Goal: Obtain resource: Download file/media

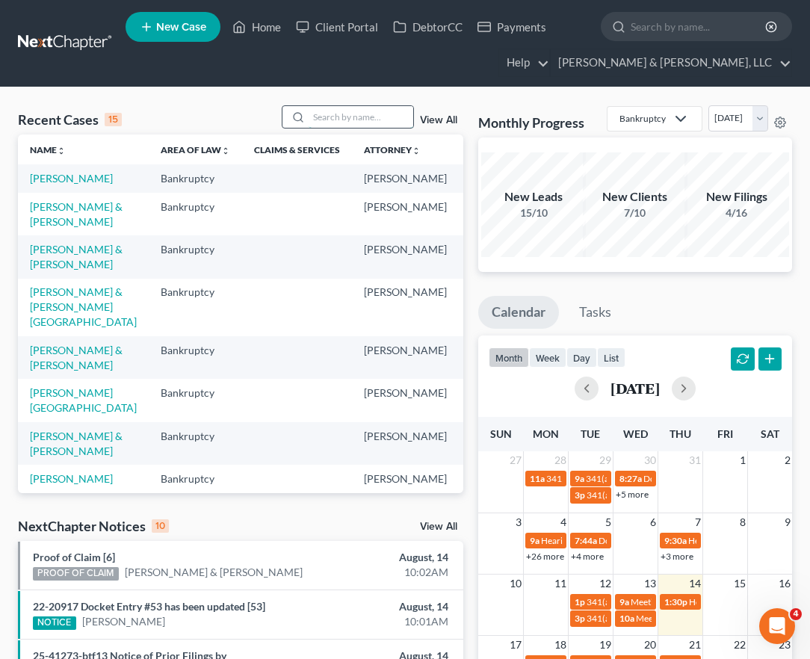
click at [315, 120] on input "search" at bounding box center [361, 117] width 105 height 22
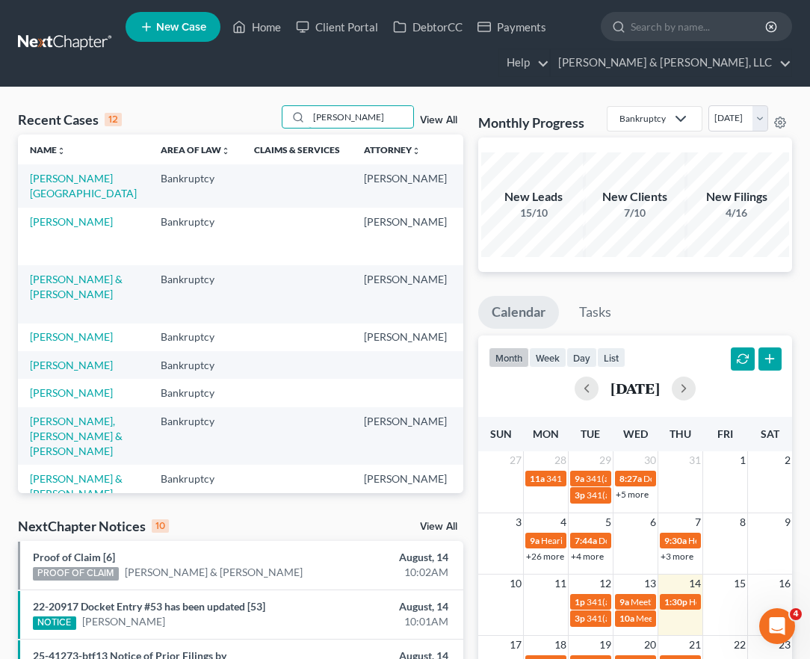
type input "[PERSON_NAME]"
click at [55, 186] on td "[PERSON_NAME][GEOGRAPHIC_DATA]" at bounding box center [83, 185] width 131 height 43
click at [48, 183] on link "[PERSON_NAME][GEOGRAPHIC_DATA]" at bounding box center [83, 186] width 107 height 28
select select "2"
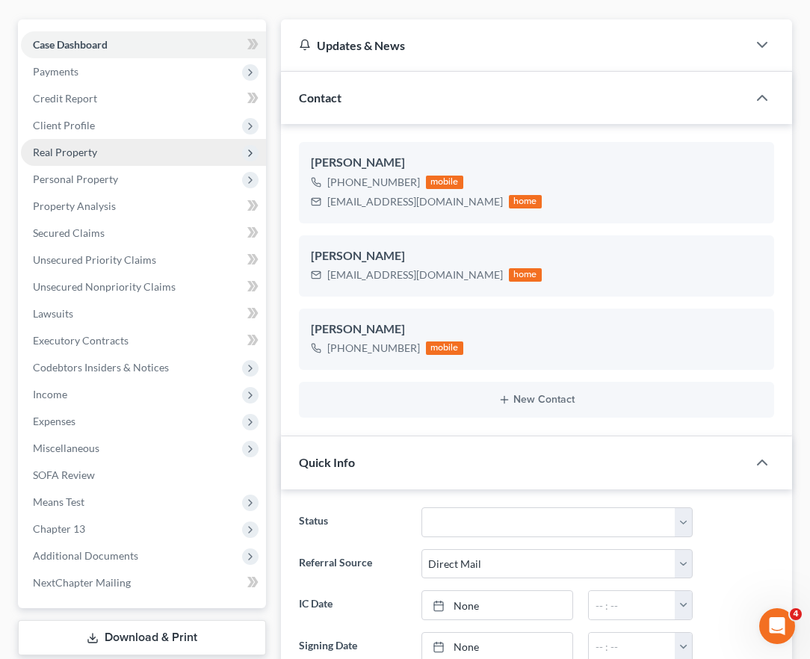
scroll to position [224, 0]
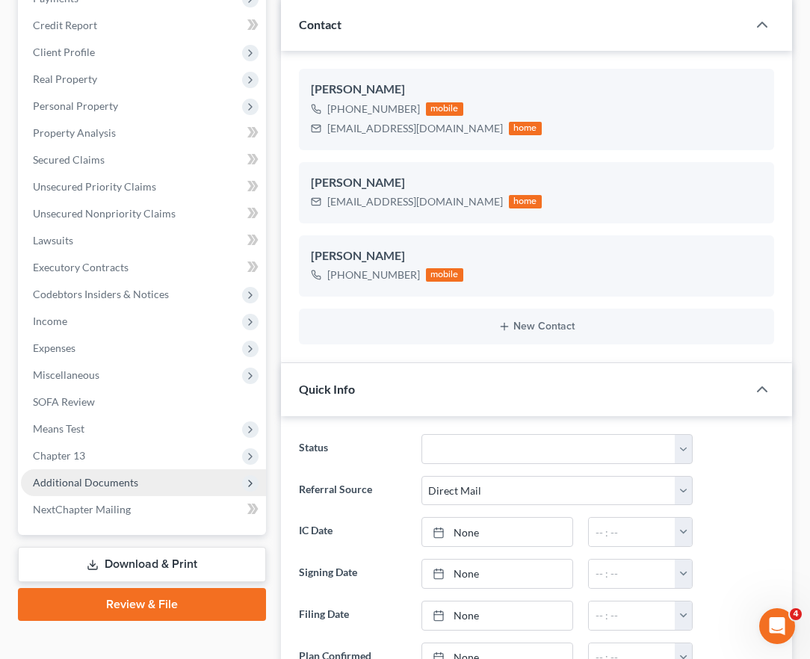
click at [61, 488] on span "Additional Documents" at bounding box center [85, 482] width 105 height 13
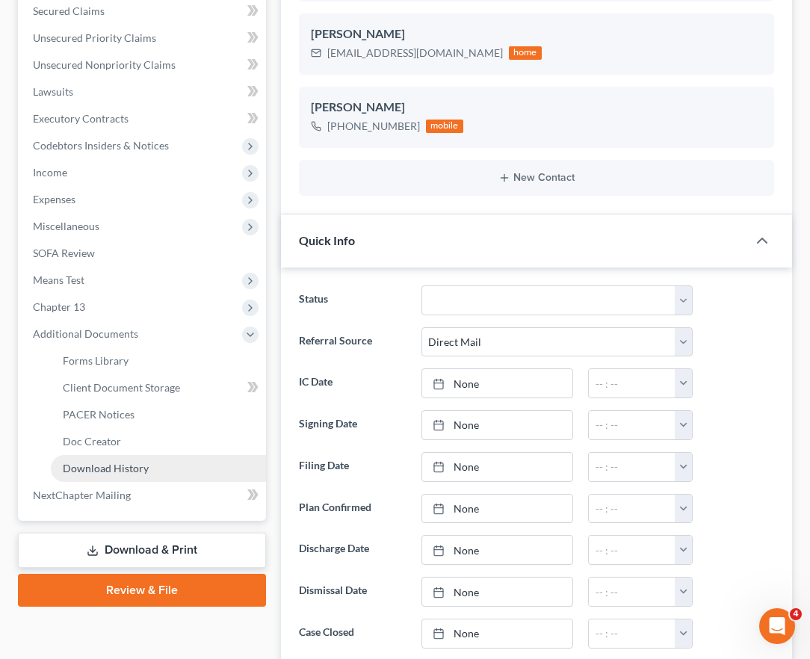
scroll to position [374, 0]
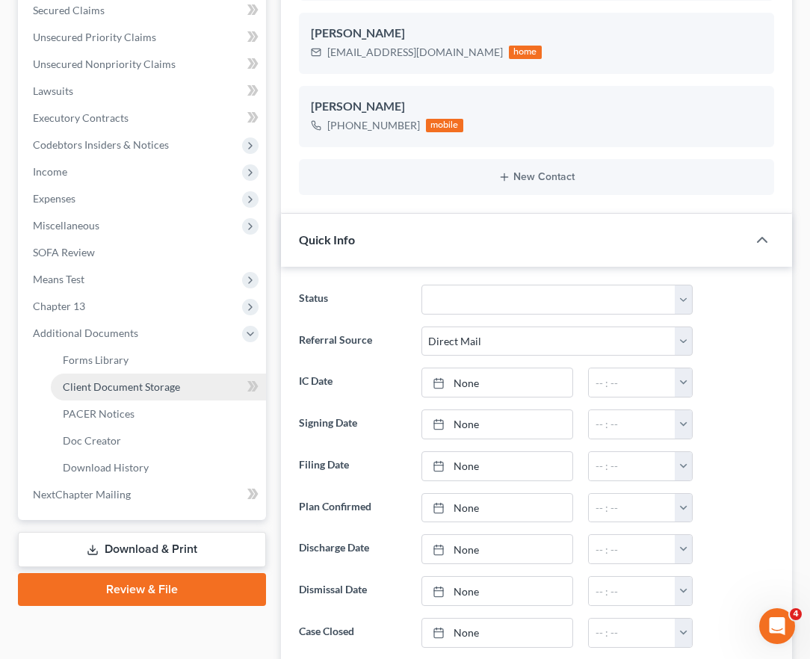
click at [116, 391] on span "Client Document Storage" at bounding box center [121, 386] width 117 height 13
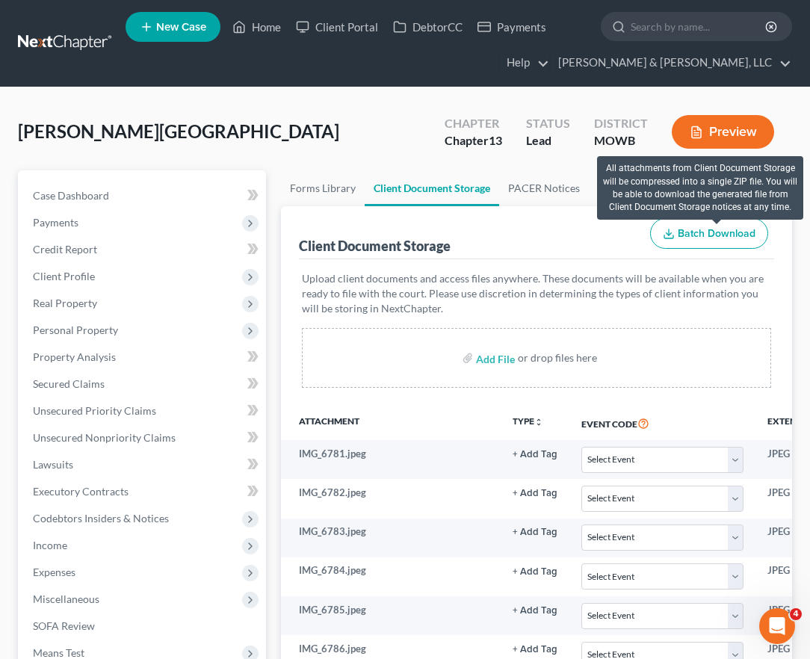
click at [724, 230] on span "Batch Download" at bounding box center [717, 233] width 78 height 13
click at [691, 232] on span "Batch Download" at bounding box center [717, 233] width 78 height 13
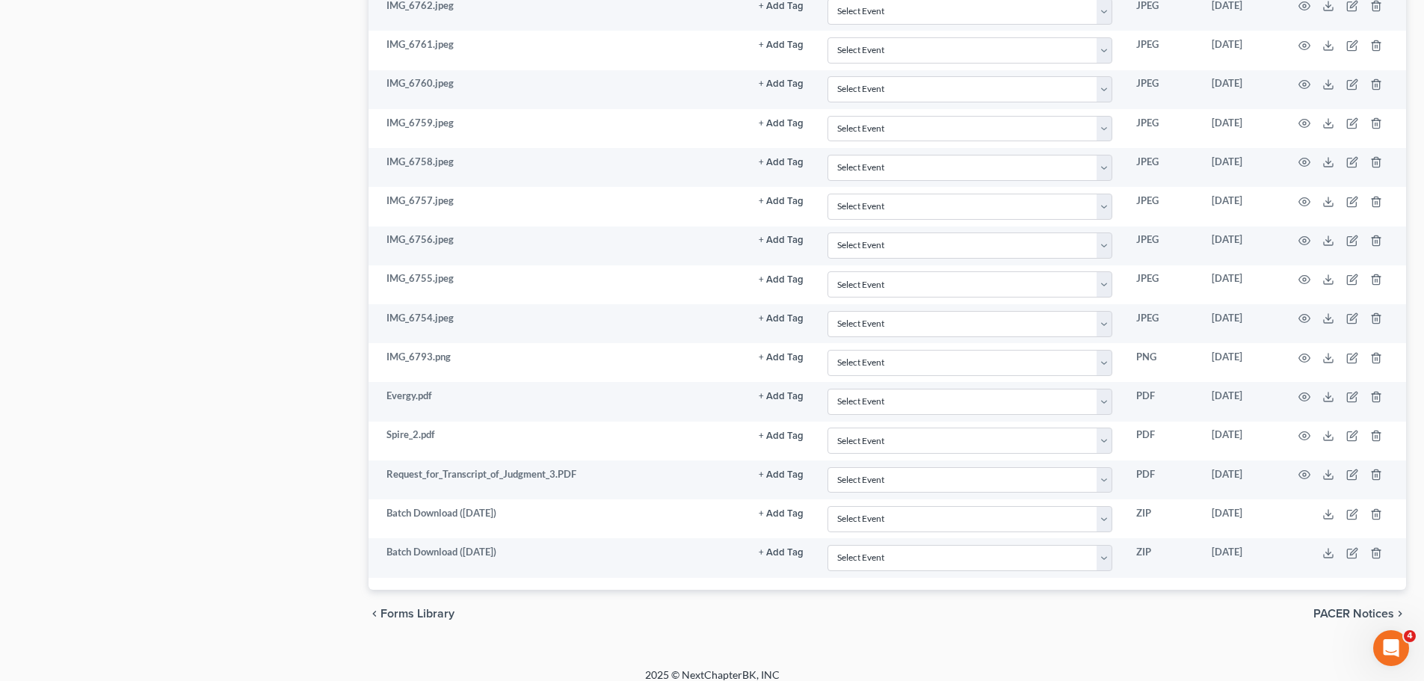
scroll to position [1591, 0]
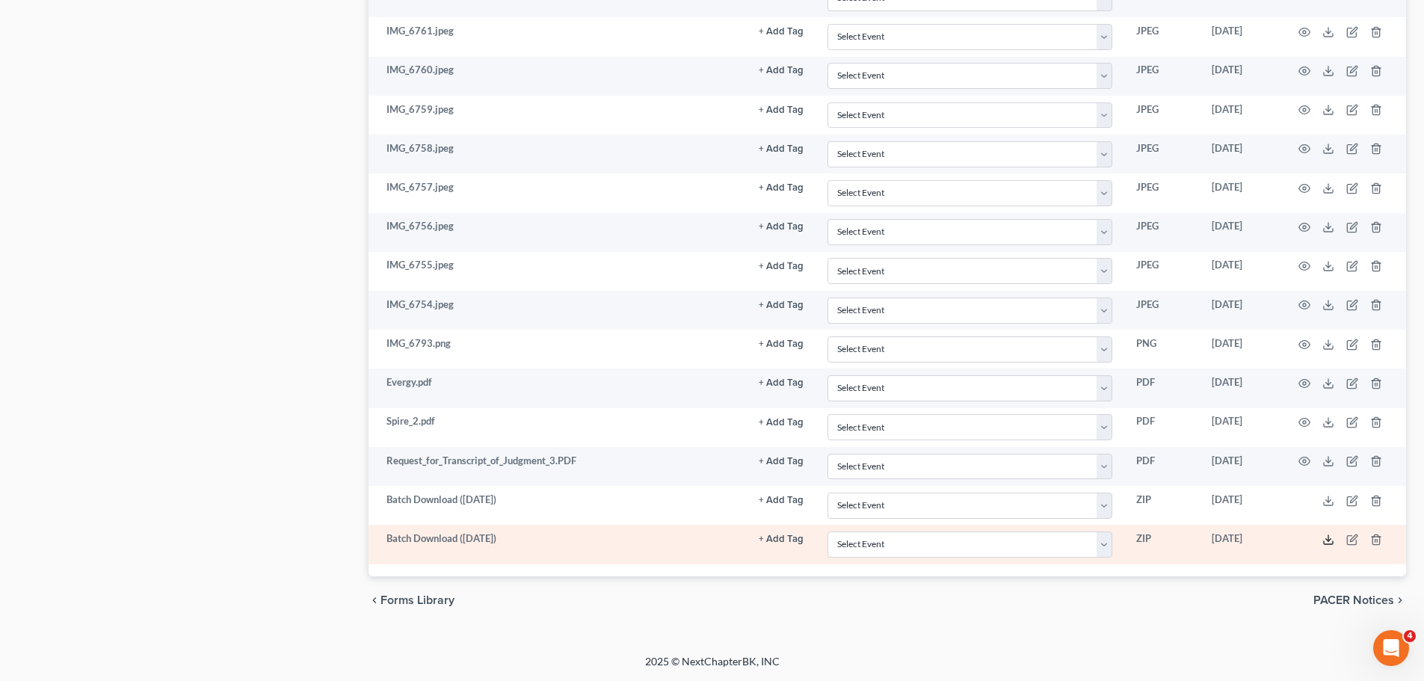
click at [821, 540] on line at bounding box center [1328, 538] width 0 height 6
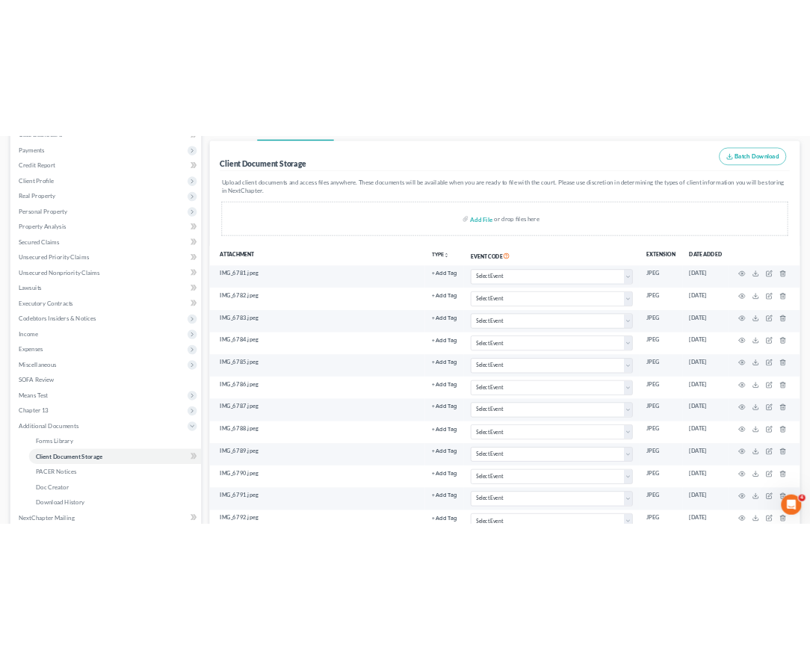
scroll to position [0, 0]
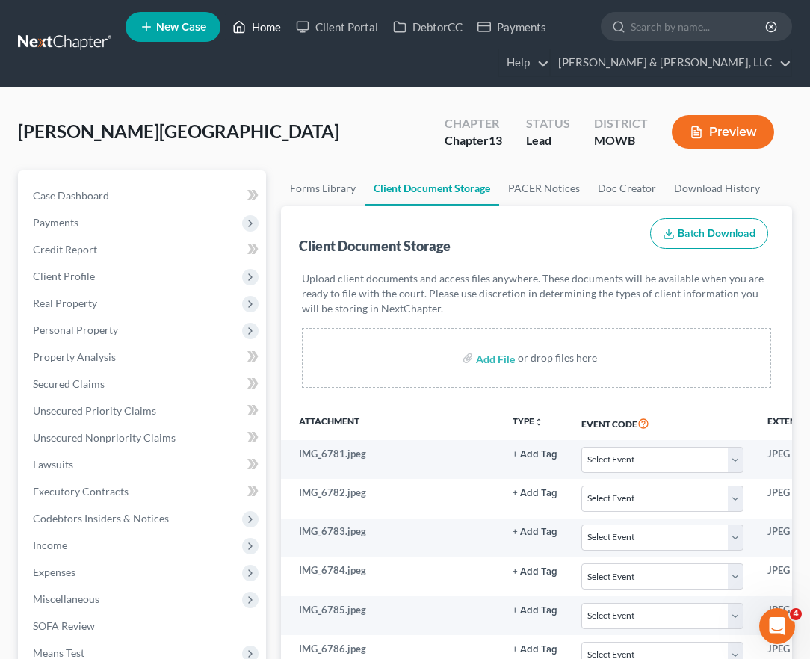
click at [277, 32] on link "Home" at bounding box center [257, 26] width 64 height 27
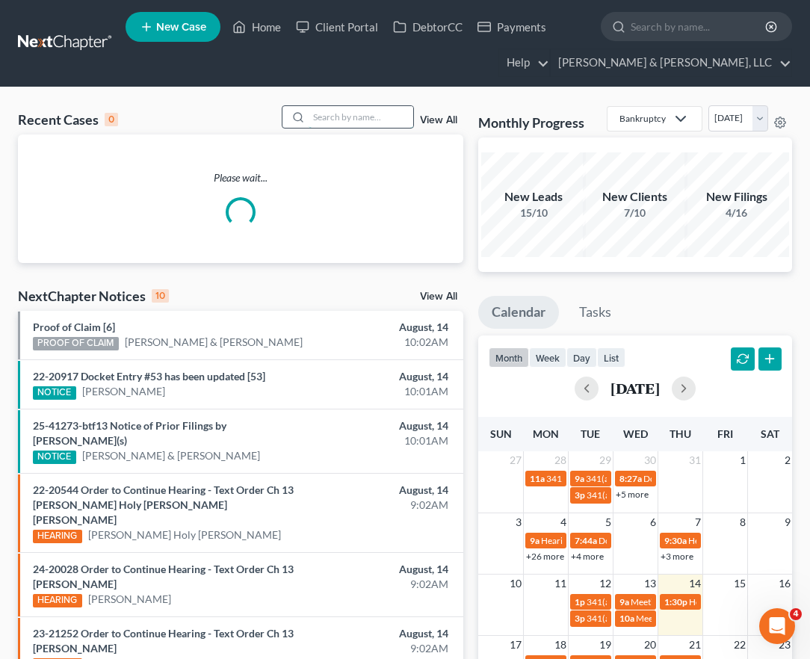
click at [383, 119] on input "search" at bounding box center [361, 117] width 105 height 22
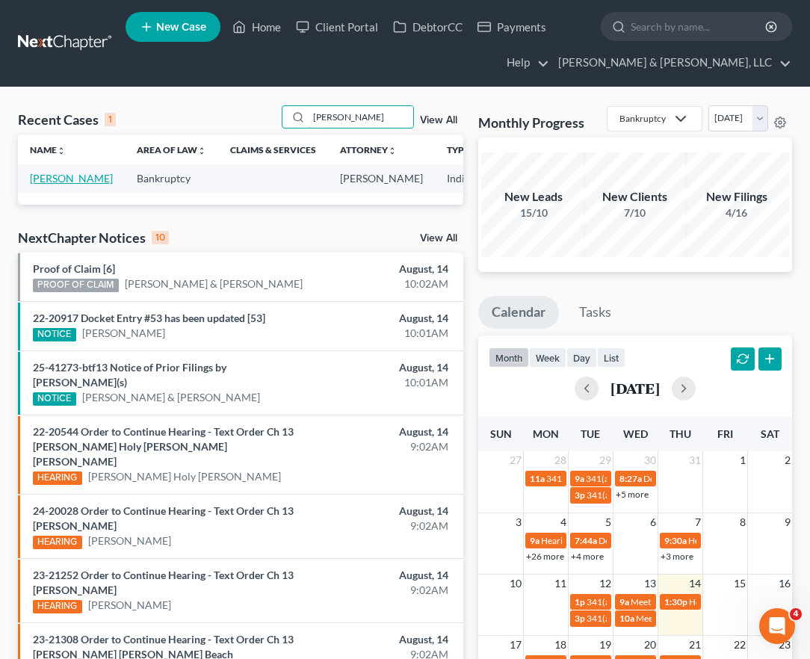
type input "[PERSON_NAME]"
click at [48, 185] on link "[PERSON_NAME]" at bounding box center [71, 178] width 83 height 13
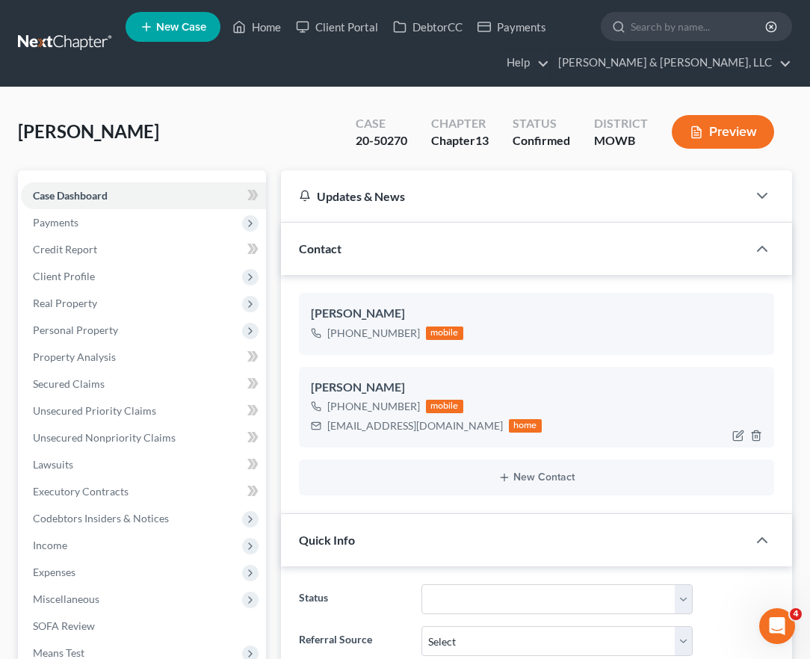
scroll to position [677, 0]
drag, startPoint x: 440, startPoint y: 427, endPoint x: 331, endPoint y: 424, distance: 109.1
click at [322, 428] on div "[EMAIL_ADDRESS][DOMAIN_NAME] home" at bounding box center [426, 425] width 231 height 19
click at [274, 22] on link "Home" at bounding box center [257, 26] width 64 height 27
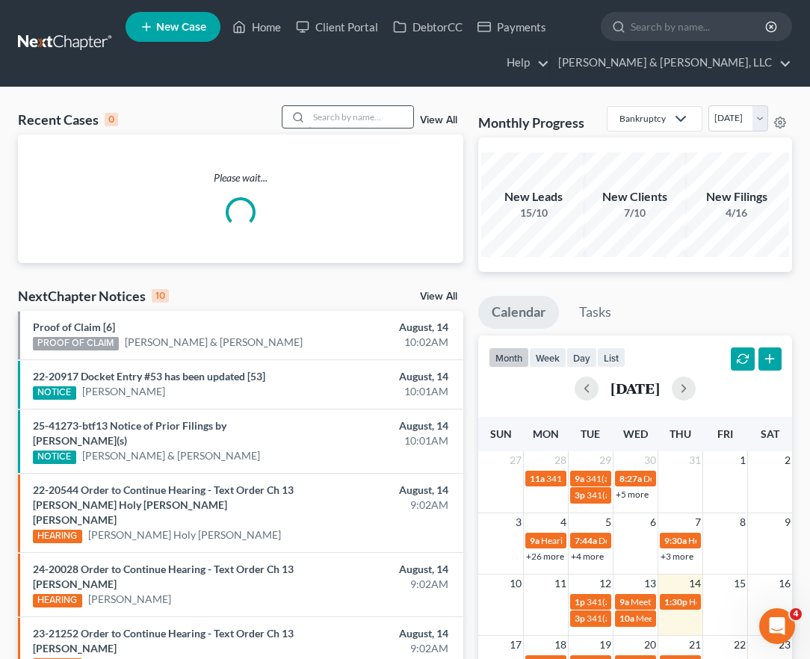
click at [345, 120] on input "search" at bounding box center [361, 117] width 105 height 22
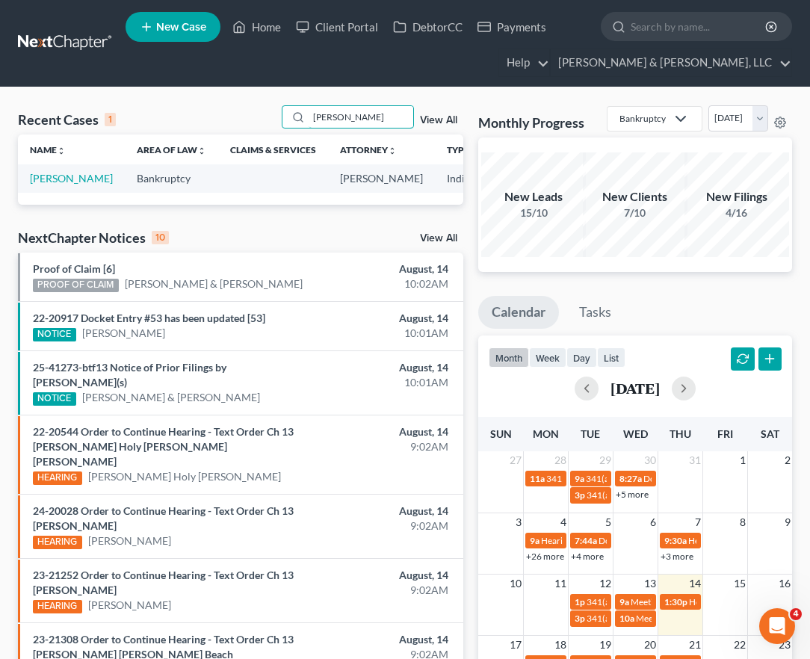
type input "[PERSON_NAME]"
click at [49, 185] on td "[PERSON_NAME]" at bounding box center [71, 178] width 107 height 28
click at [47, 173] on link "[PERSON_NAME]" at bounding box center [71, 178] width 83 height 13
select select "2"
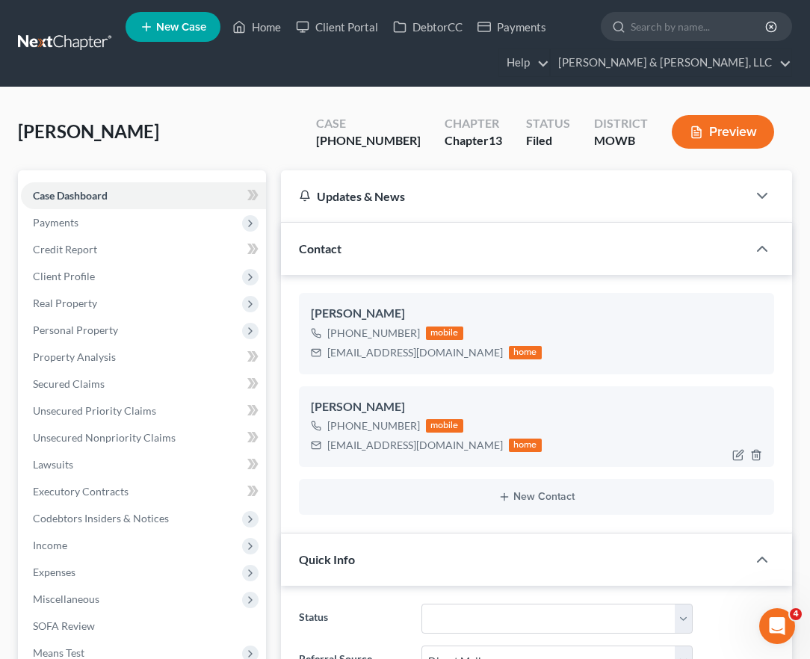
scroll to position [3794, 0]
drag, startPoint x: 427, startPoint y: 445, endPoint x: 315, endPoint y: 445, distance: 111.3
click at [315, 445] on div "[EMAIL_ADDRESS][DOMAIN_NAME] home" at bounding box center [426, 445] width 231 height 19
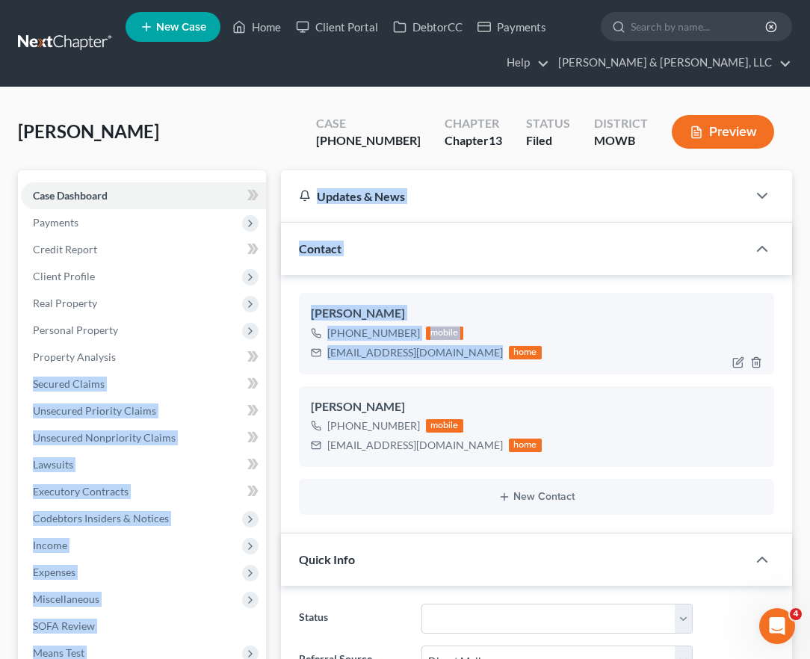
drag, startPoint x: 471, startPoint y: 353, endPoint x: 342, endPoint y: 350, distance: 128.6
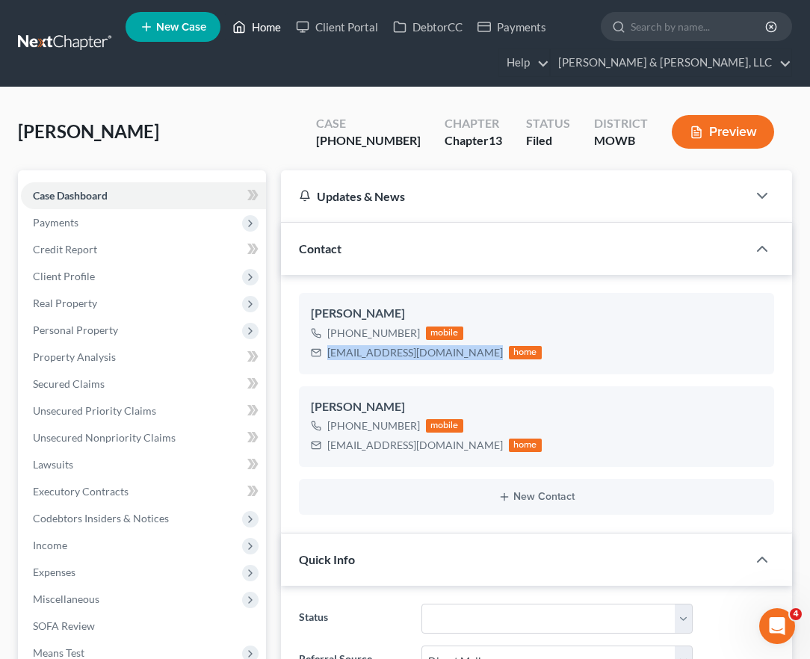
click at [270, 29] on link "Home" at bounding box center [257, 26] width 64 height 27
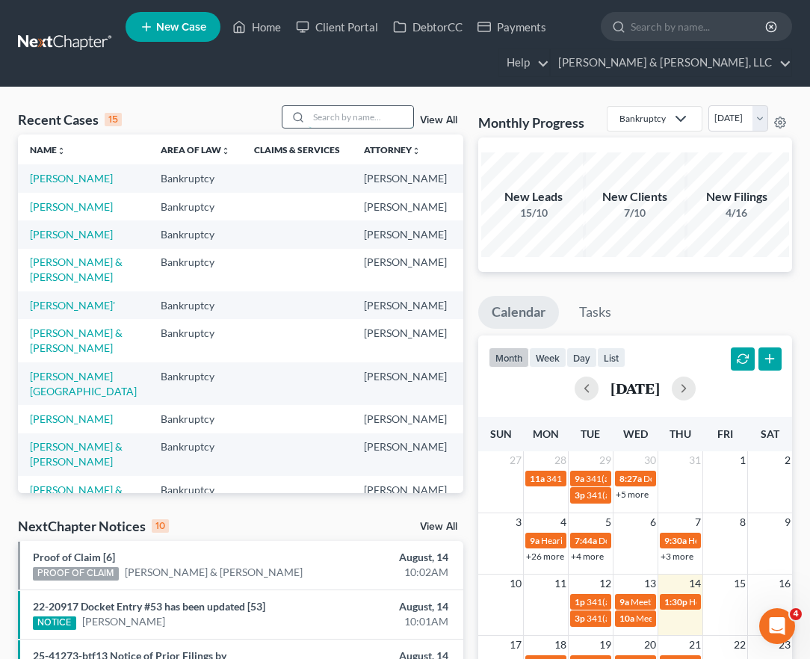
click at [347, 117] on input "search" at bounding box center [361, 117] width 105 height 22
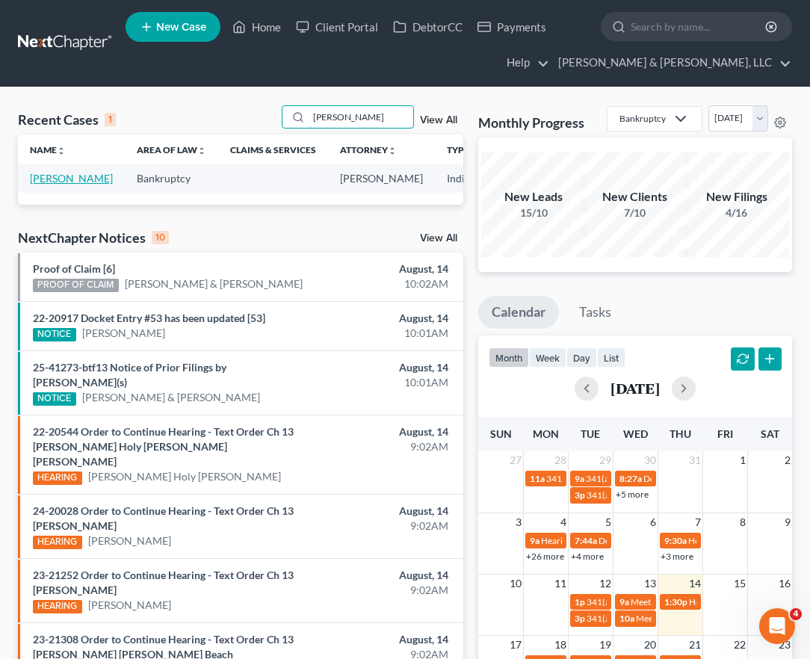
type input "[PERSON_NAME]"
click at [36, 179] on link "[PERSON_NAME]" at bounding box center [71, 178] width 83 height 13
select select "2"
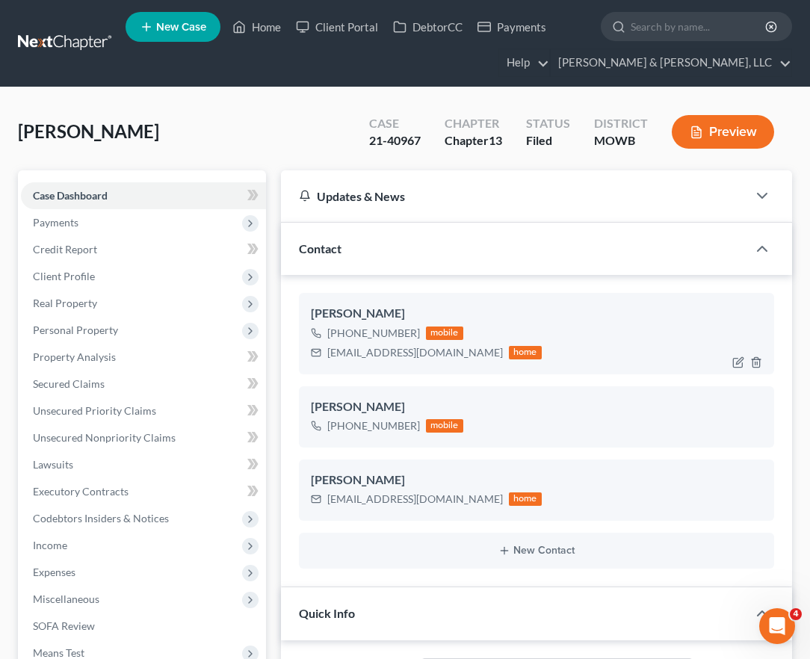
scroll to position [1587, 0]
drag, startPoint x: 428, startPoint y: 354, endPoint x: 285, endPoint y: 362, distance: 142.9
click at [285, 362] on div "[PERSON_NAME] [PHONE_NUMBER] mobile [EMAIL_ADDRESS][DOMAIN_NAME] home [PERSON_N…" at bounding box center [536, 431] width 511 height 312
click at [264, 20] on link "Home" at bounding box center [257, 26] width 64 height 27
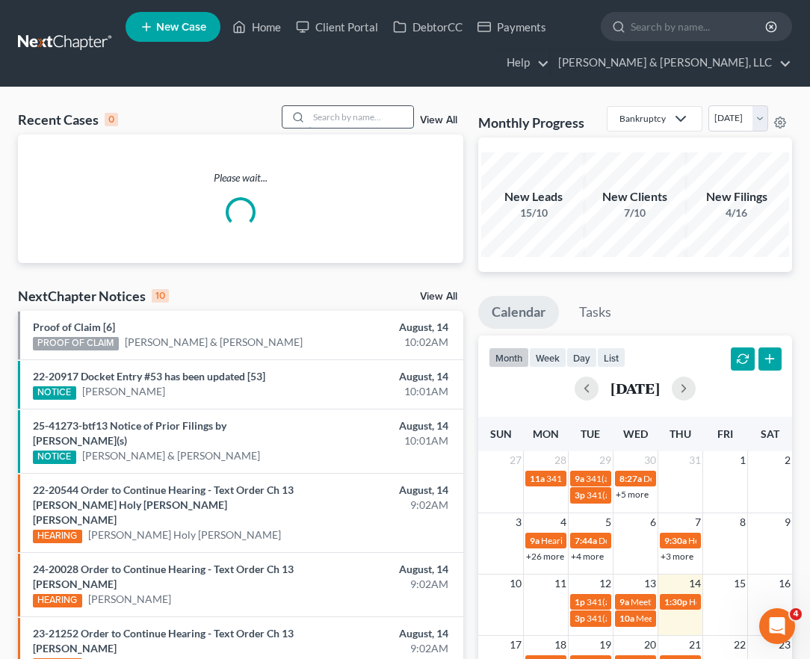
click at [350, 117] on input "search" at bounding box center [361, 117] width 105 height 22
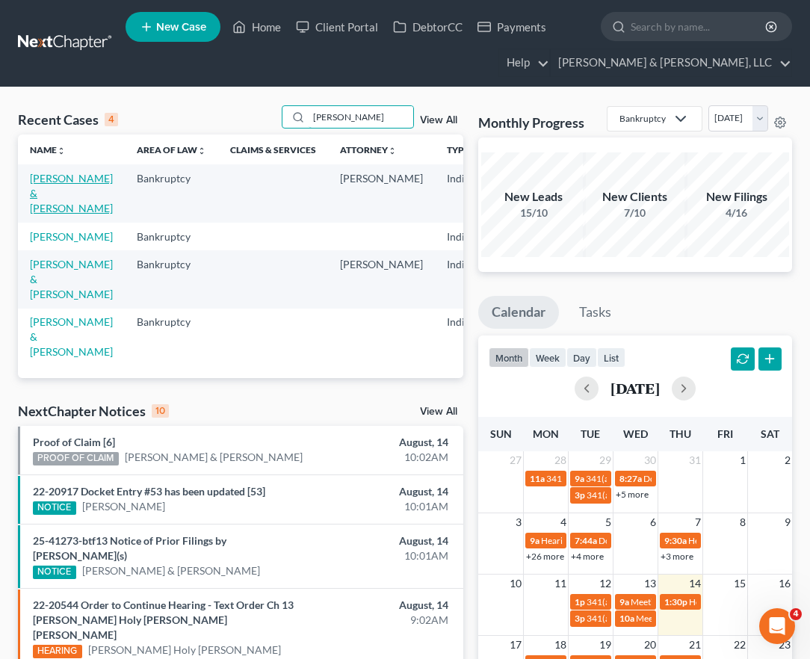
type input "[PERSON_NAME]"
click at [58, 193] on link "[PERSON_NAME] & [PERSON_NAME]" at bounding box center [71, 193] width 83 height 43
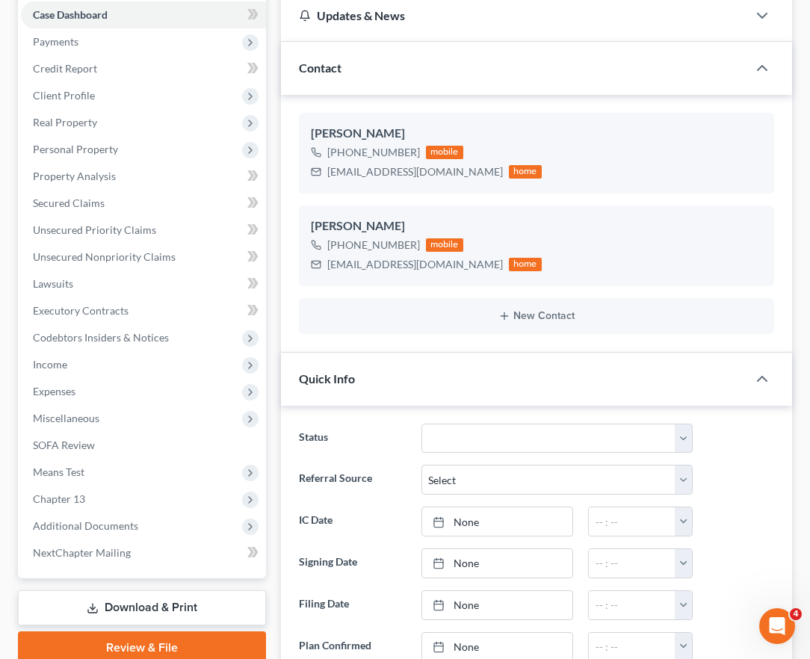
scroll to position [224, 0]
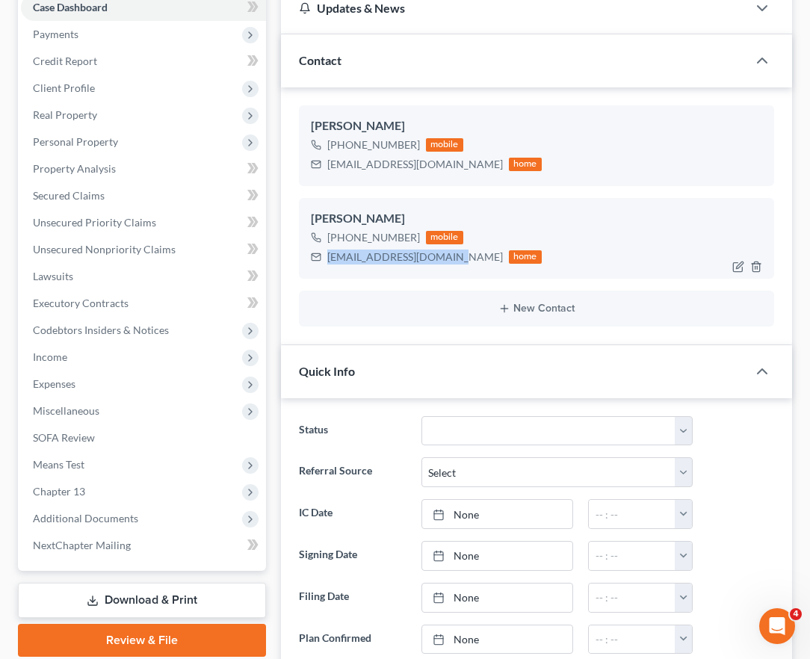
drag, startPoint x: 459, startPoint y: 260, endPoint x: 342, endPoint y: 258, distance: 117.3
click at [326, 258] on div "[EMAIL_ADDRESS][DOMAIN_NAME] home" at bounding box center [426, 256] width 231 height 19
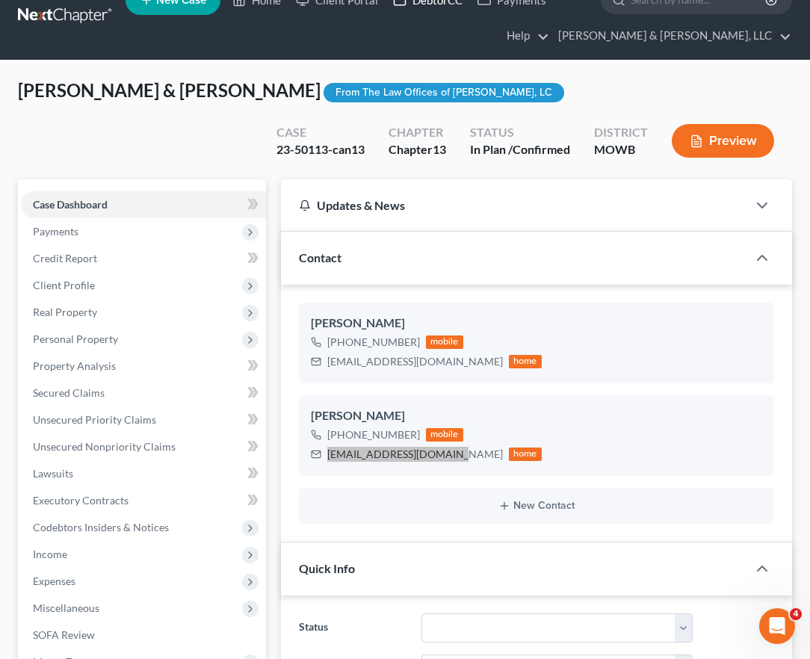
scroll to position [0, 0]
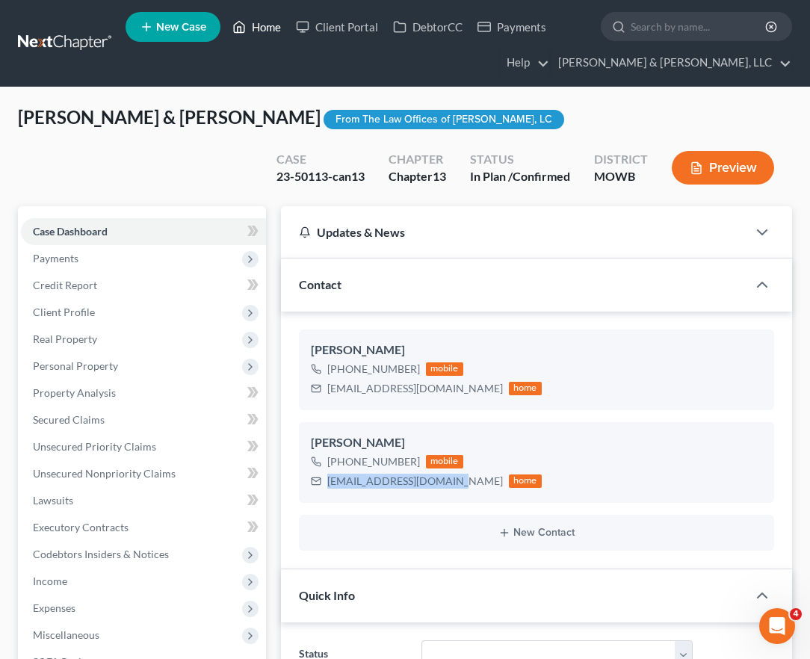
drag, startPoint x: 250, startPoint y: 24, endPoint x: 359, endPoint y: 206, distance: 212.2
click at [250, 24] on link "Home" at bounding box center [257, 26] width 64 height 27
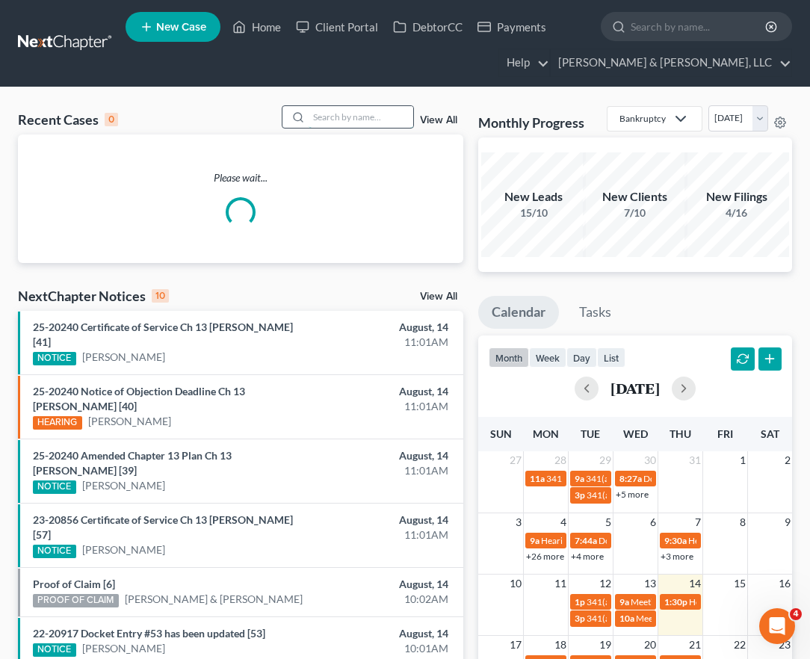
click at [380, 118] on input "search" at bounding box center [361, 117] width 105 height 22
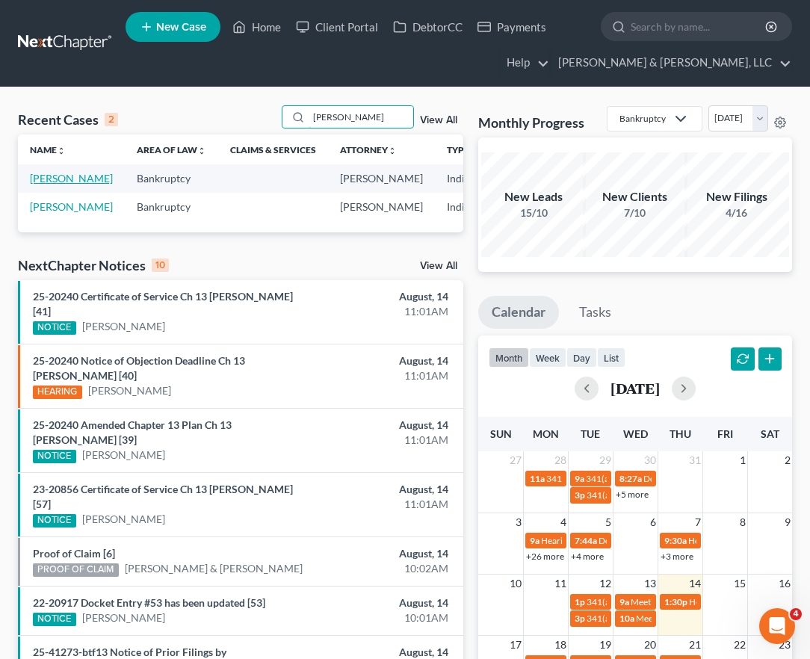
type input "[PERSON_NAME]"
click at [49, 185] on link "[PERSON_NAME]" at bounding box center [71, 178] width 83 height 13
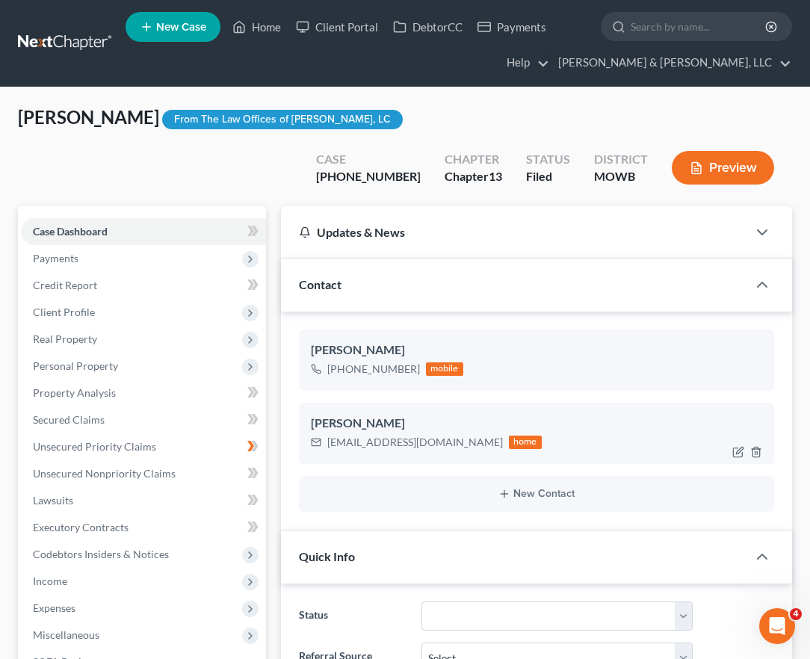
scroll to position [1093, 0]
drag, startPoint x: 468, startPoint y: 445, endPoint x: 318, endPoint y: 445, distance: 150.2
click at [318, 445] on div "[EMAIL_ADDRESS][DOMAIN_NAME] home" at bounding box center [426, 442] width 231 height 19
click at [277, 29] on link "Home" at bounding box center [257, 26] width 64 height 27
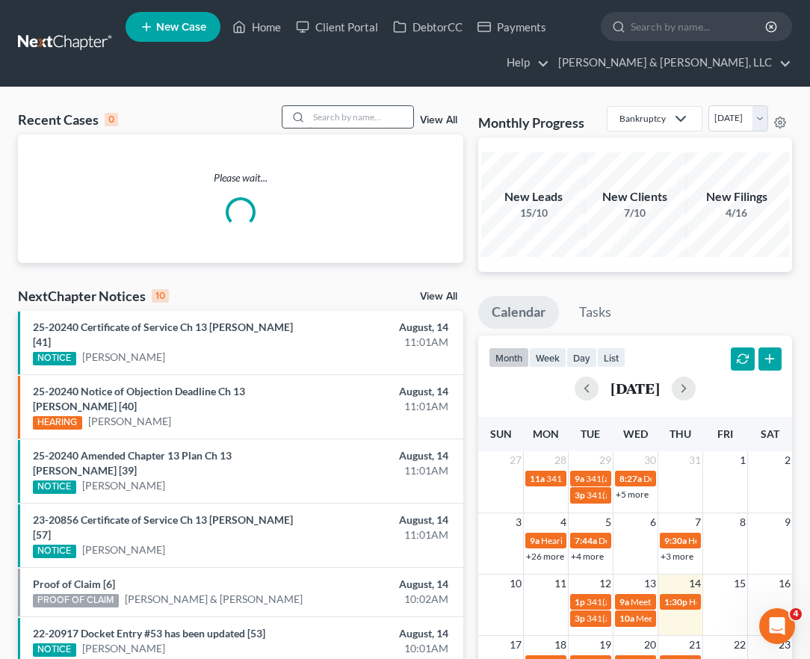
click at [329, 117] on input "search" at bounding box center [361, 117] width 105 height 22
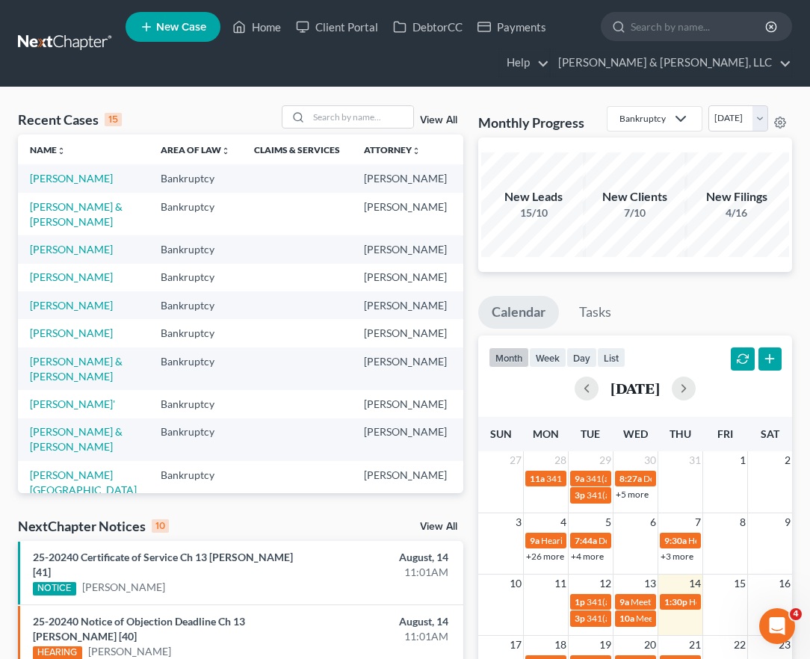
drag, startPoint x: 499, startPoint y: 102, endPoint x: -1442, endPoint y: 307, distance: 1952.4
click at [333, 121] on input "search" at bounding box center [361, 117] width 105 height 22
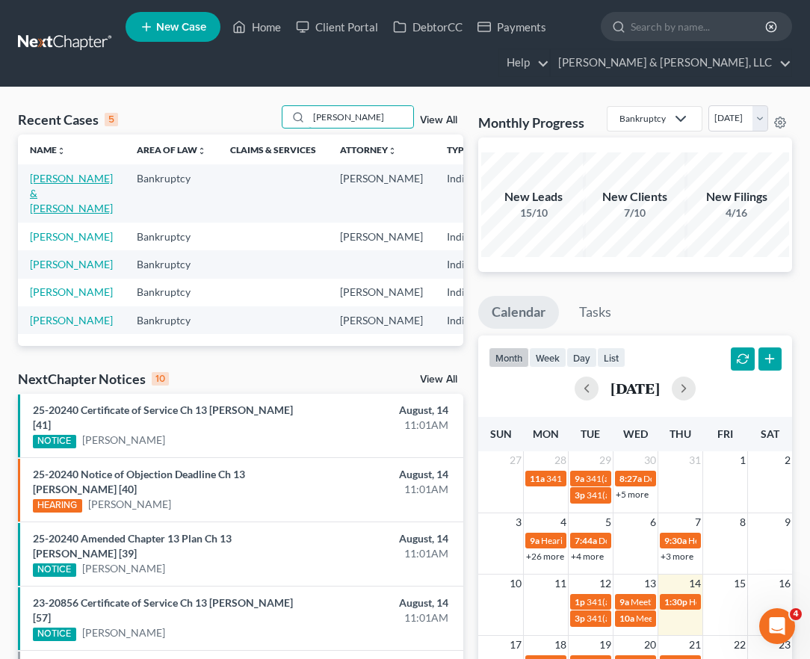
type input "[PERSON_NAME]"
click at [40, 196] on link "[PERSON_NAME] & [PERSON_NAME]" at bounding box center [71, 193] width 83 height 43
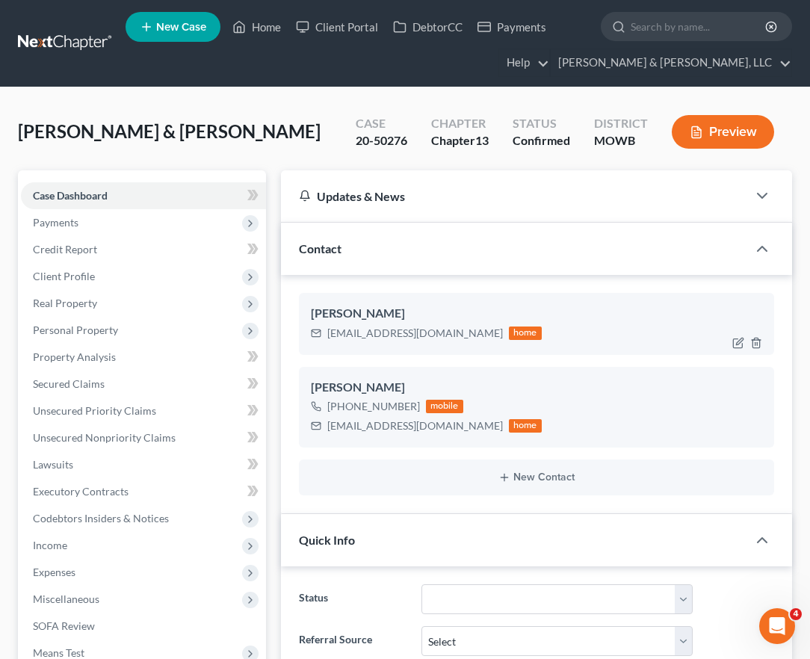
scroll to position [892, 0]
drag, startPoint x: 440, startPoint y: 334, endPoint x: 317, endPoint y: 342, distance: 123.5
click at [317, 342] on div "[EMAIL_ADDRESS][DOMAIN_NAME] home" at bounding box center [426, 333] width 231 height 19
drag, startPoint x: 445, startPoint y: 430, endPoint x: 309, endPoint y: 439, distance: 136.3
click at [309, 439] on div "[PERSON_NAME] [PHONE_NUMBER] mobile [EMAIL_ADDRESS][DOMAIN_NAME] home" at bounding box center [536, 407] width 475 height 81
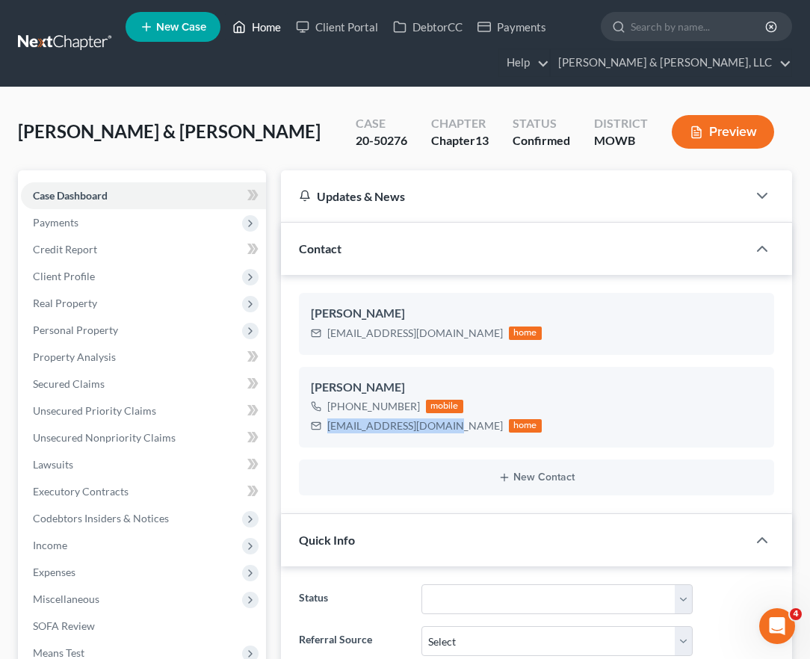
drag, startPoint x: 247, startPoint y: 28, endPoint x: 260, endPoint y: 19, distance: 15.1
click at [248, 28] on link "Home" at bounding box center [257, 26] width 64 height 27
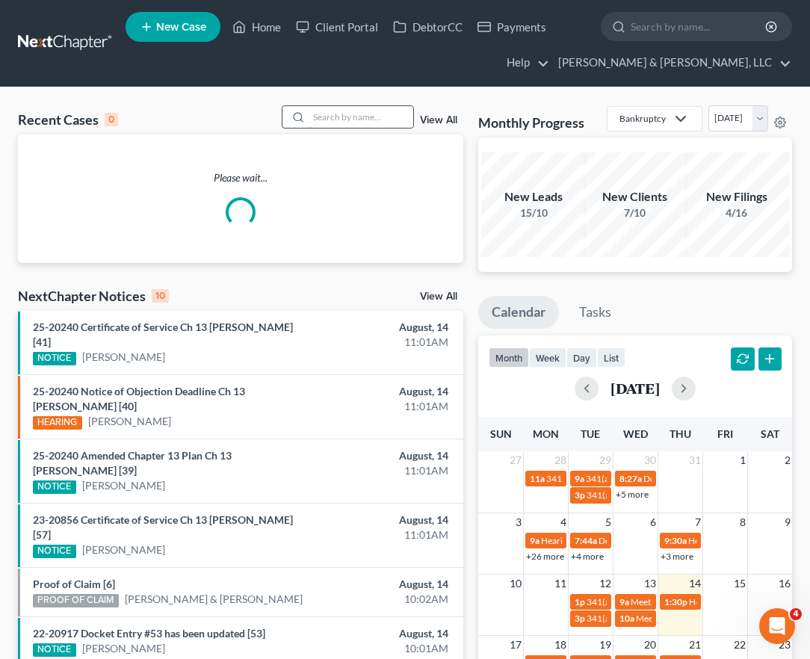
click at [359, 108] on input "search" at bounding box center [361, 117] width 105 height 22
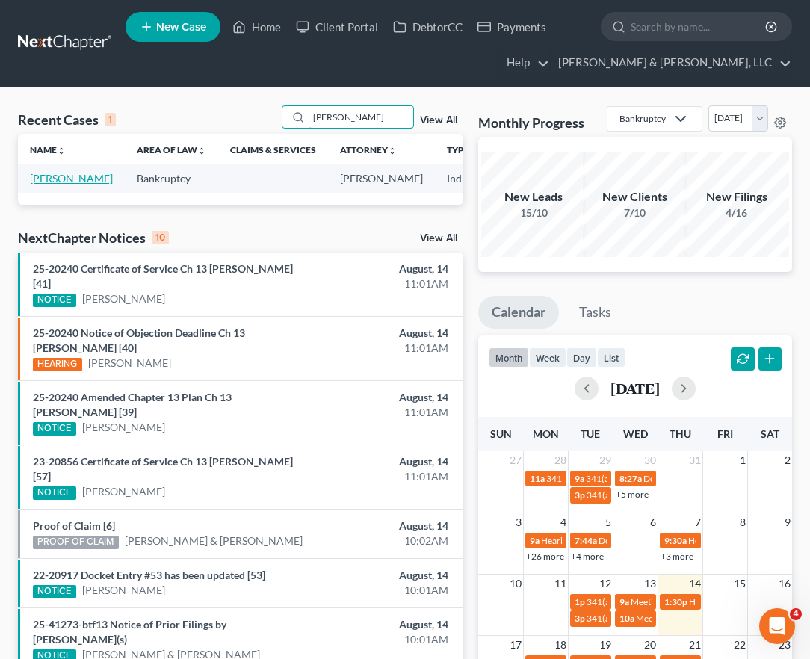
type input "[PERSON_NAME]"
click at [68, 176] on link "[PERSON_NAME]" at bounding box center [71, 178] width 83 height 13
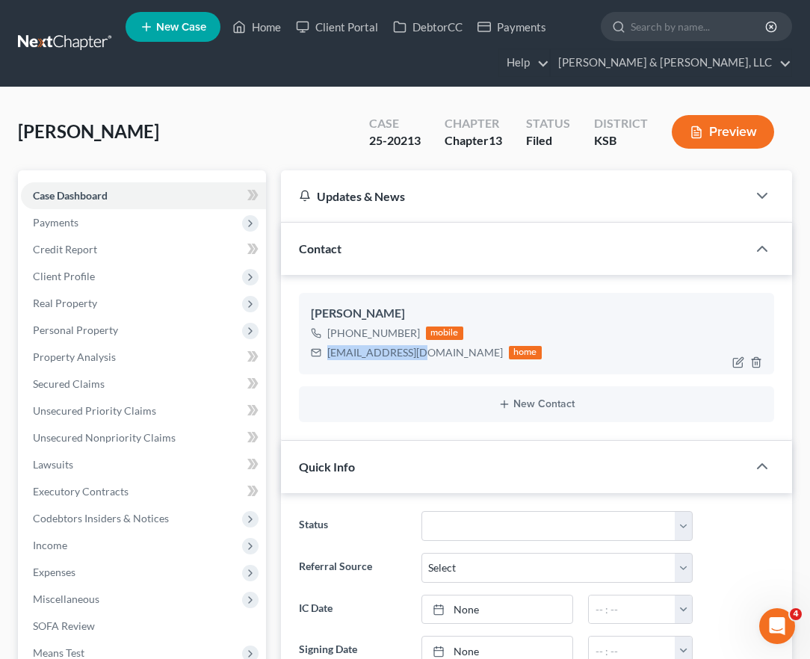
drag, startPoint x: 421, startPoint y: 353, endPoint x: 312, endPoint y: 353, distance: 109.1
click at [312, 353] on div "[EMAIL_ADDRESS][DOMAIN_NAME] home" at bounding box center [426, 352] width 231 height 19
click at [260, 31] on link "Home" at bounding box center [257, 26] width 64 height 27
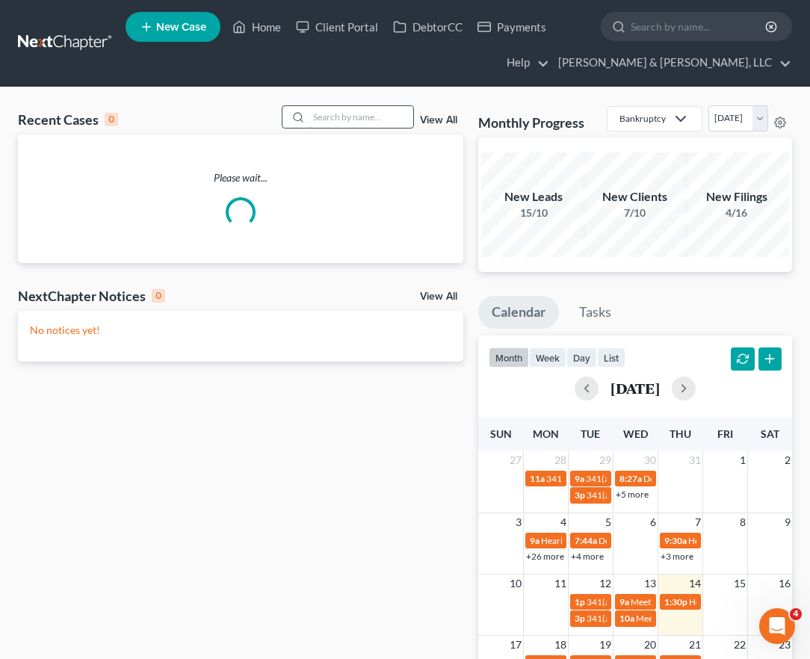
click at [321, 115] on input "search" at bounding box center [361, 117] width 105 height 22
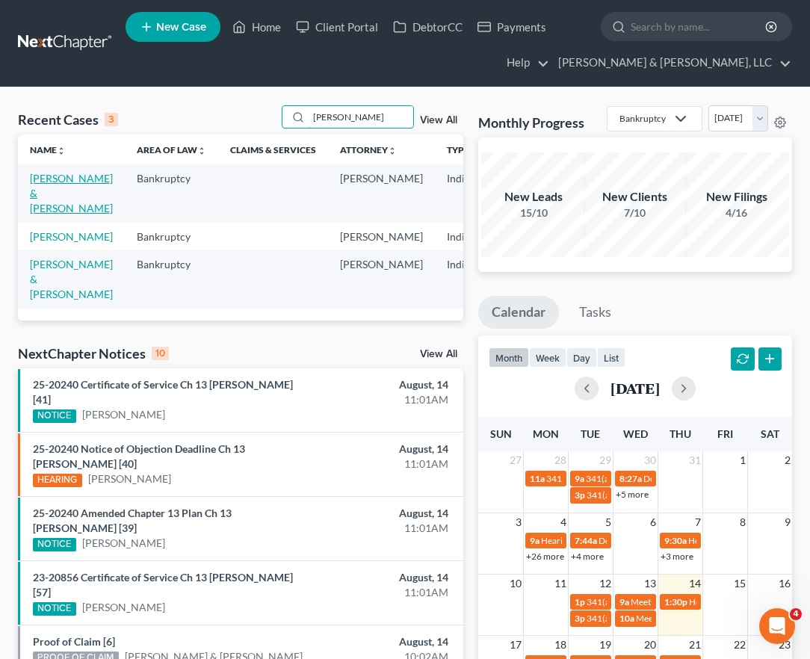
type input "[PERSON_NAME]"
click at [47, 180] on link "[PERSON_NAME] & [PERSON_NAME]" at bounding box center [71, 193] width 83 height 43
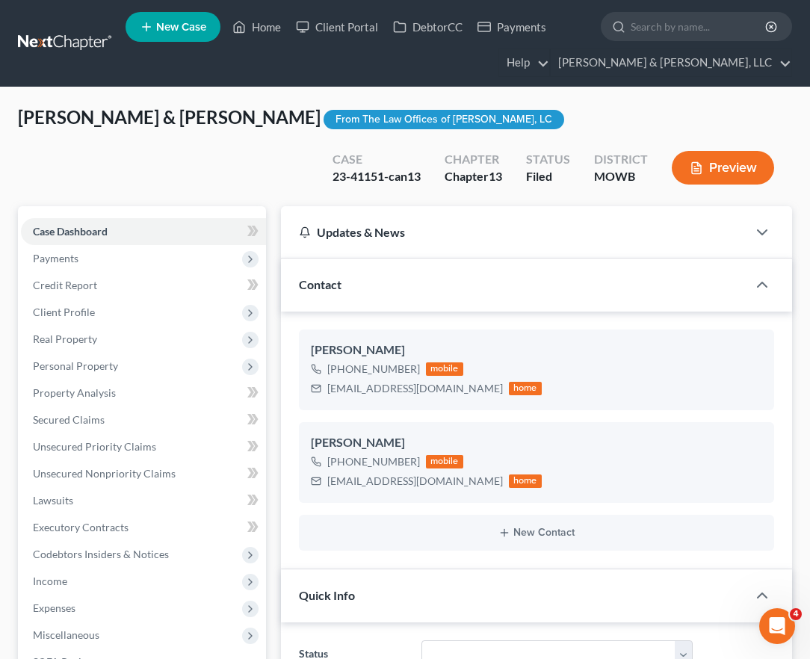
scroll to position [599, 0]
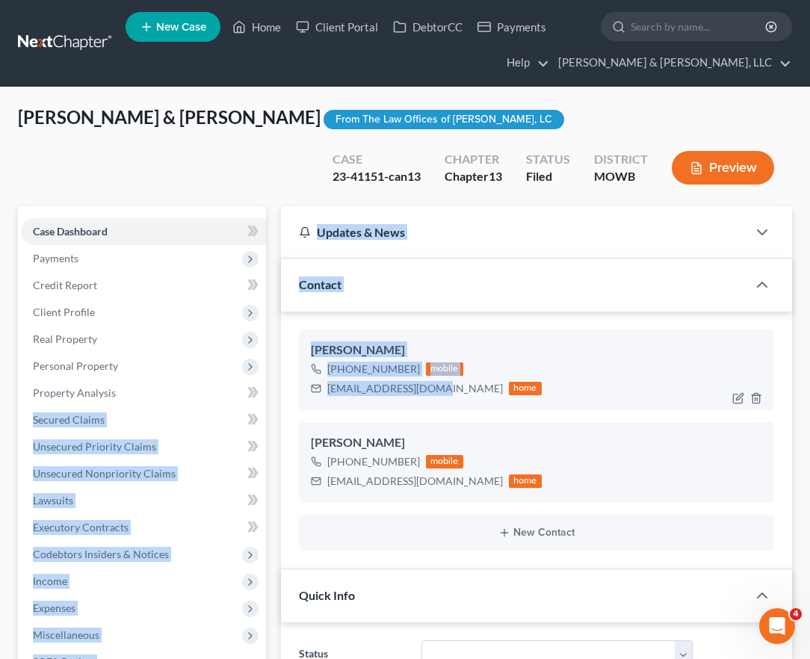
drag, startPoint x: 435, startPoint y: 392, endPoint x: 352, endPoint y: 384, distance: 83.4
click at [372, 398] on div "[PERSON_NAME] [PHONE_NUMBER] mobile [EMAIL_ADDRESS][DOMAIN_NAME] home" at bounding box center [536, 370] width 475 height 81
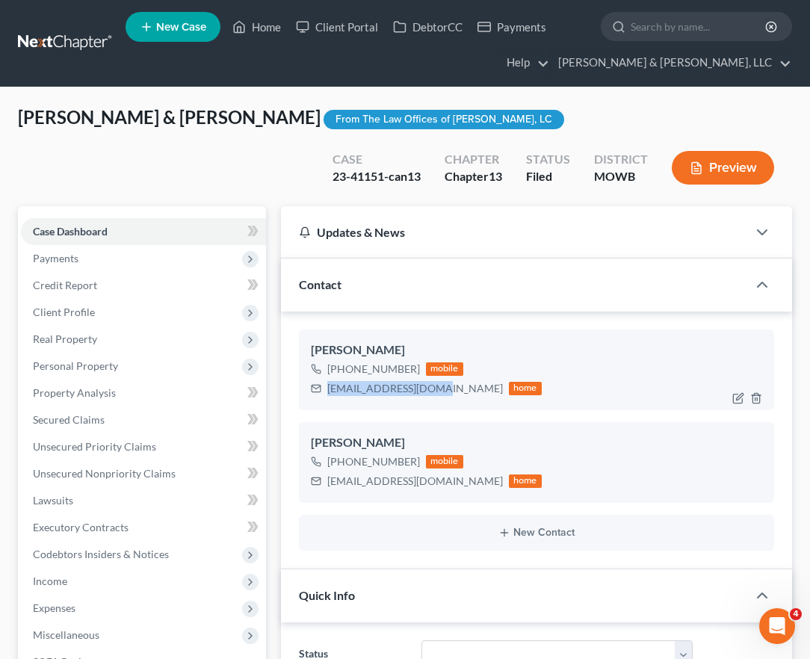
drag, startPoint x: 436, startPoint y: 392, endPoint x: 321, endPoint y: 391, distance: 115.8
click at [321, 391] on div "[EMAIL_ADDRESS][DOMAIN_NAME] home" at bounding box center [426, 388] width 231 height 19
drag, startPoint x: 442, startPoint y: 485, endPoint x: 343, endPoint y: 484, distance: 98.6
click at [321, 492] on div "[PERSON_NAME] [PHONE_NUMBER] mobile [EMAIL_ADDRESS][DOMAIN_NAME] home" at bounding box center [536, 462] width 475 height 81
click at [256, 24] on link "Home" at bounding box center [257, 26] width 64 height 27
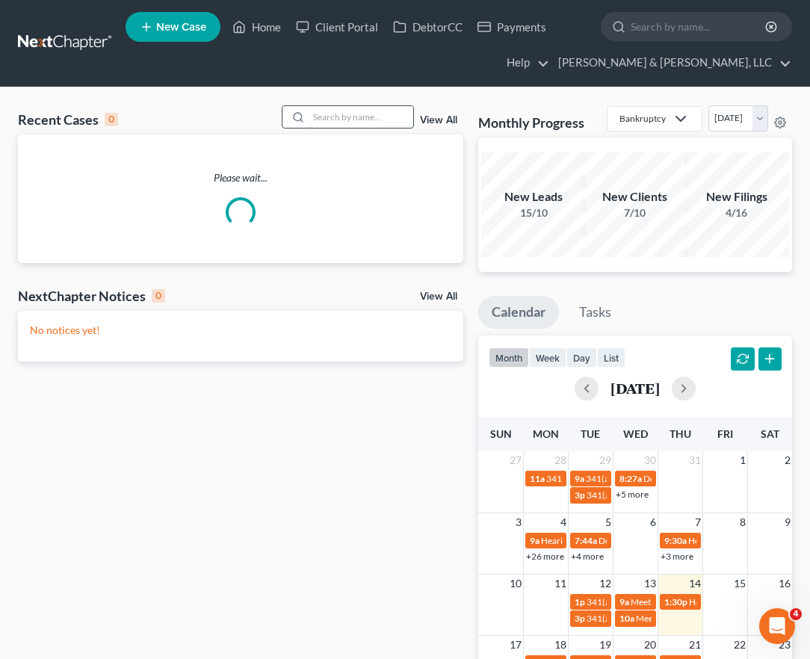
click at [346, 111] on input "search" at bounding box center [361, 117] width 105 height 22
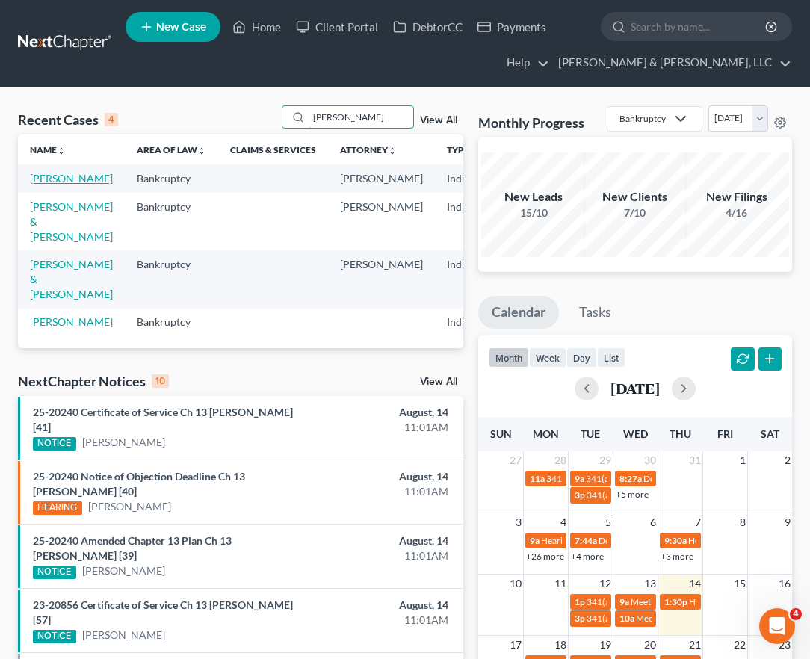
type input "[PERSON_NAME]"
click at [52, 185] on link "[PERSON_NAME]" at bounding box center [71, 178] width 83 height 13
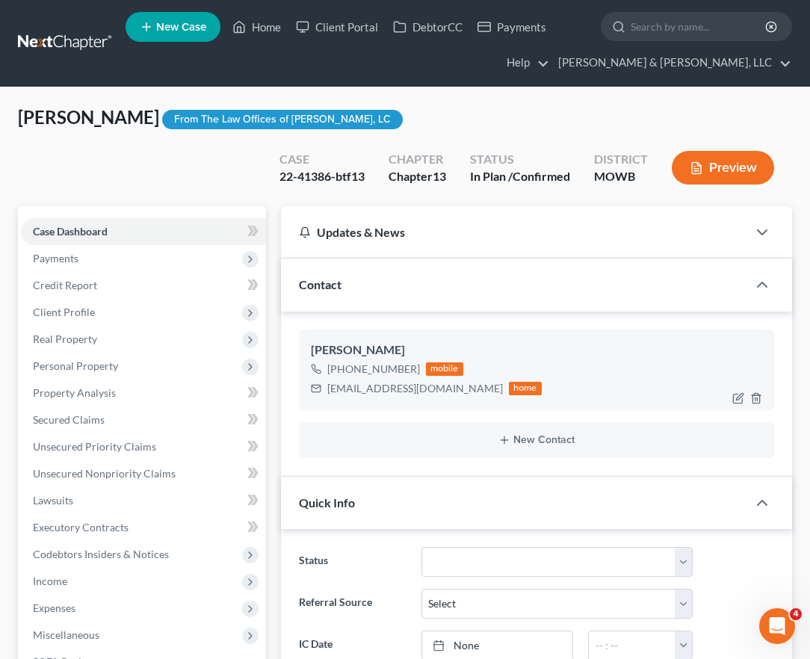
scroll to position [158, 0]
drag, startPoint x: 452, startPoint y: 395, endPoint x: 325, endPoint y: 385, distance: 127.4
click at [325, 385] on div "[EMAIL_ADDRESS][DOMAIN_NAME] home" at bounding box center [426, 388] width 231 height 19
drag, startPoint x: 257, startPoint y: 31, endPoint x: 380, endPoint y: 146, distance: 168.1
click at [257, 31] on link "Home" at bounding box center [257, 26] width 64 height 27
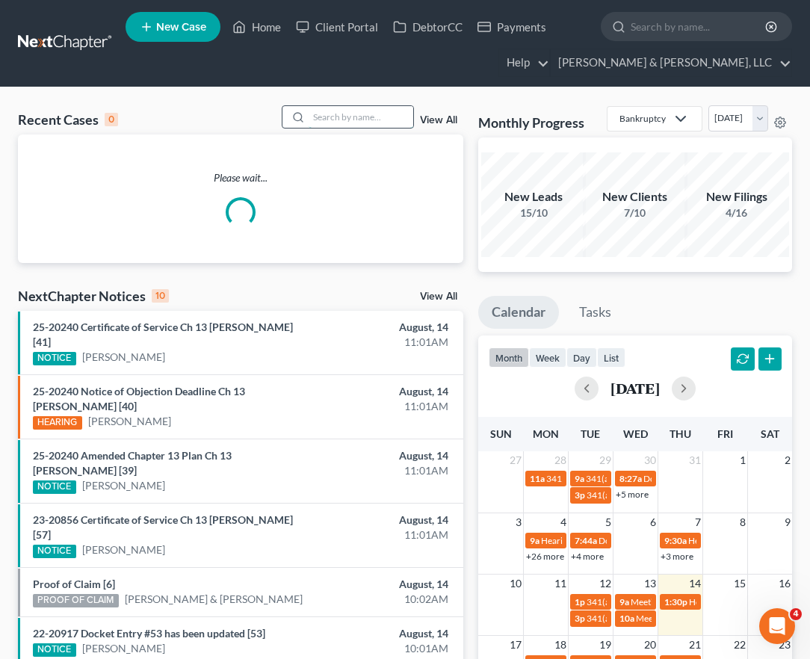
click at [365, 116] on input "search" at bounding box center [361, 117] width 105 height 22
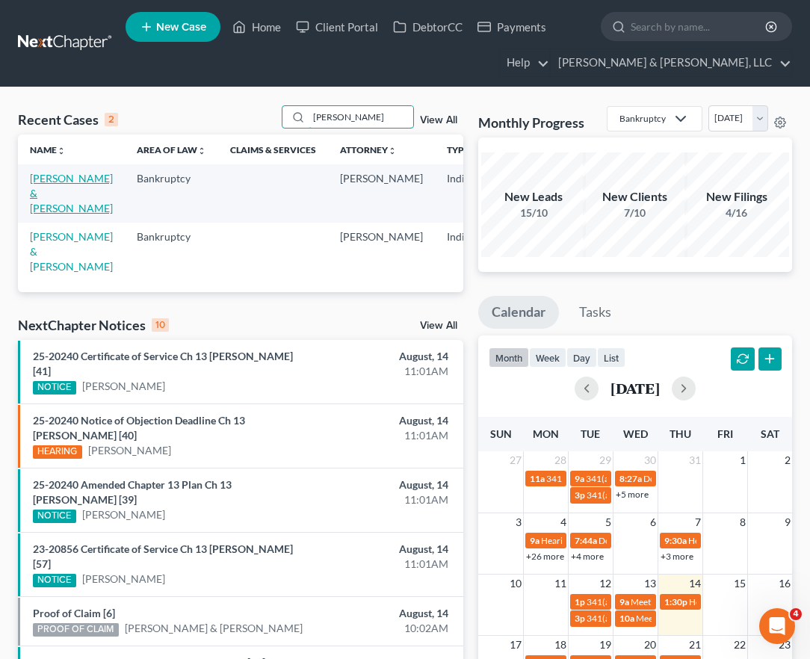
type input "[PERSON_NAME]"
click at [42, 194] on link "[PERSON_NAME] & [PERSON_NAME]" at bounding box center [71, 193] width 83 height 43
select select "6"
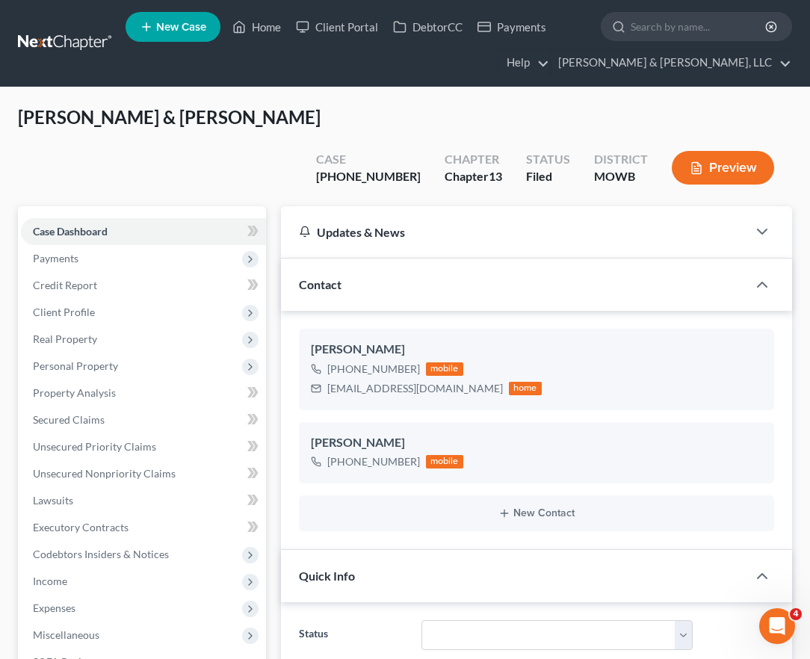
scroll to position [1330, 0]
drag, startPoint x: 422, startPoint y: 355, endPoint x: 342, endPoint y: 353, distance: 80.0
click at [328, 379] on div "[EMAIL_ADDRESS][DOMAIN_NAME] home" at bounding box center [426, 388] width 231 height 19
drag, startPoint x: 242, startPoint y: 26, endPoint x: 504, endPoint y: 171, distance: 299.1
click at [242, 26] on icon at bounding box center [238, 27] width 13 height 18
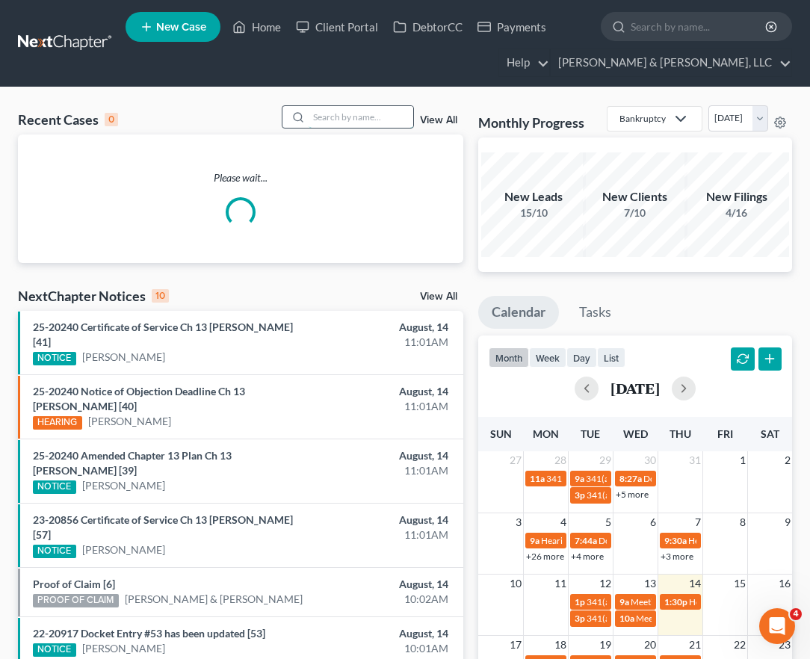
click at [337, 108] on input "search" at bounding box center [361, 117] width 105 height 22
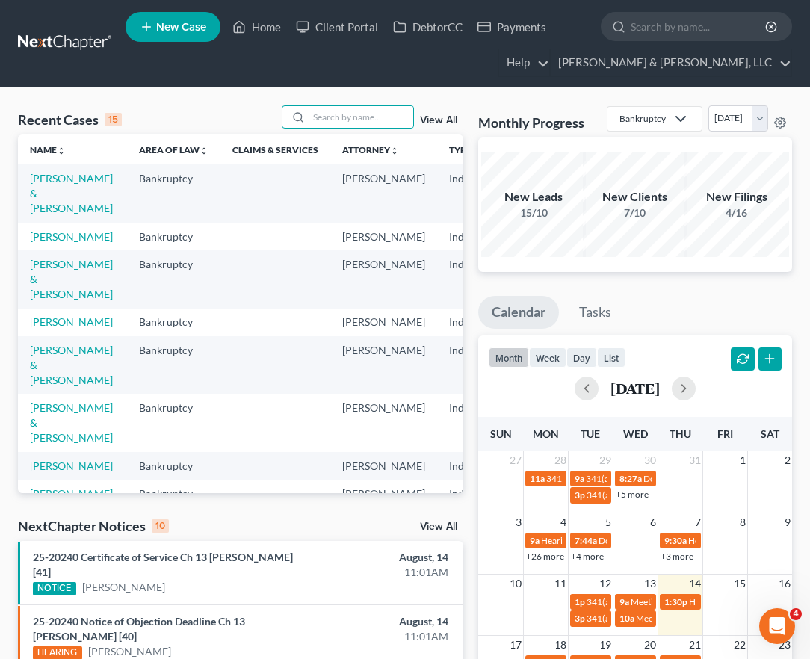
click at [339, 99] on div "Recent Cases 15 View All Name unfold_more expand_more expand_less Area of Law u…" at bounding box center [405, 648] width 810 height 1122
click at [339, 119] on input "search" at bounding box center [361, 117] width 105 height 22
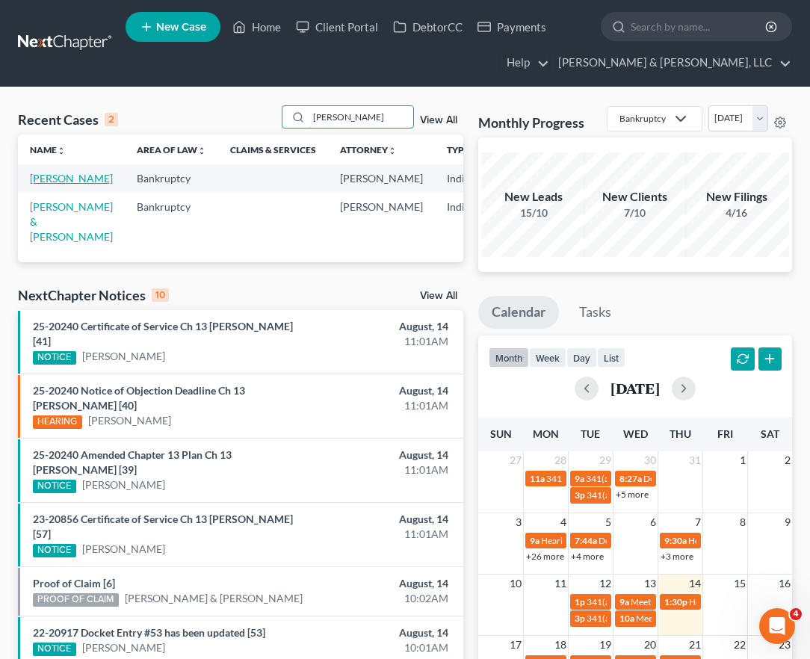
type input "[PERSON_NAME]"
click at [42, 185] on link "[PERSON_NAME]" at bounding box center [71, 178] width 83 height 13
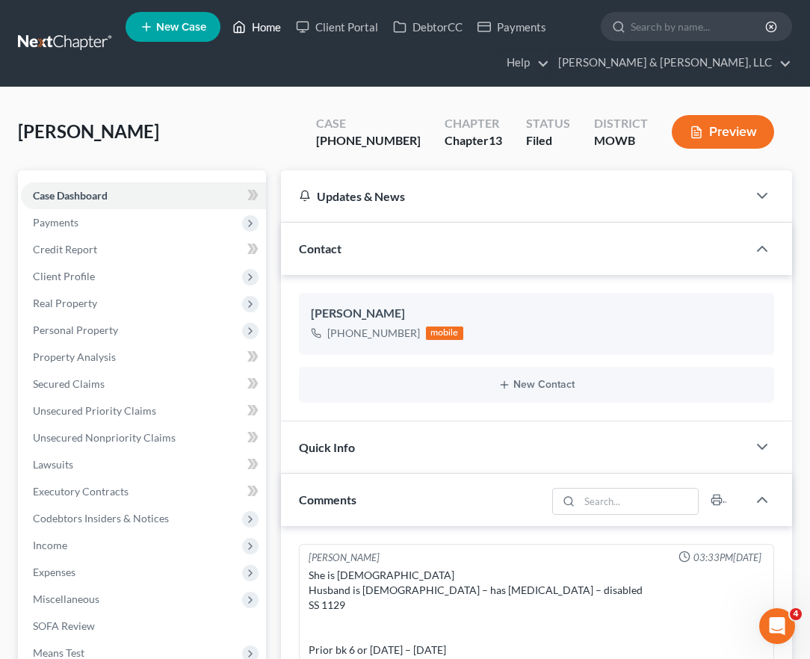
drag, startPoint x: 280, startPoint y: 25, endPoint x: 365, endPoint y: 89, distance: 106.7
click at [280, 25] on link "Home" at bounding box center [257, 26] width 64 height 27
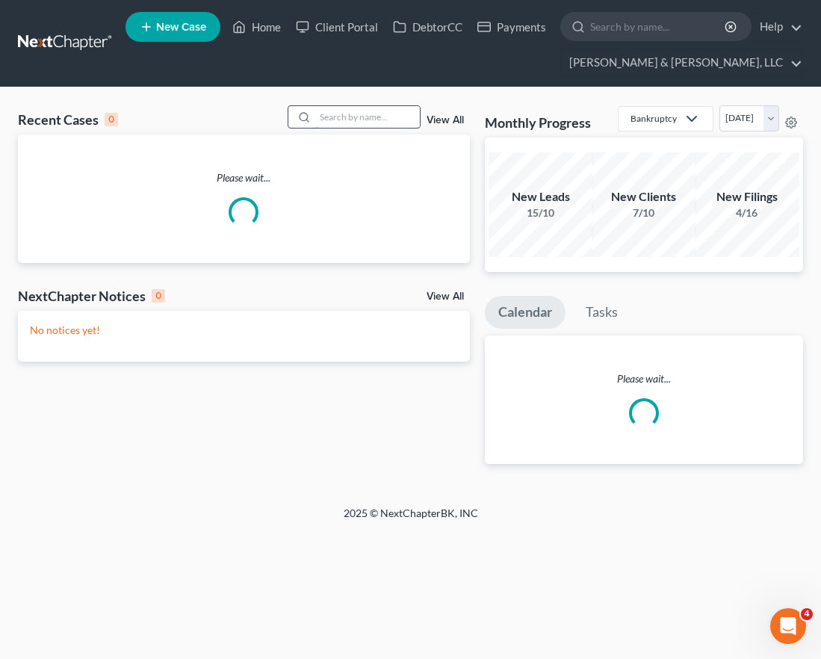
click at [385, 121] on input "search" at bounding box center [367, 117] width 105 height 22
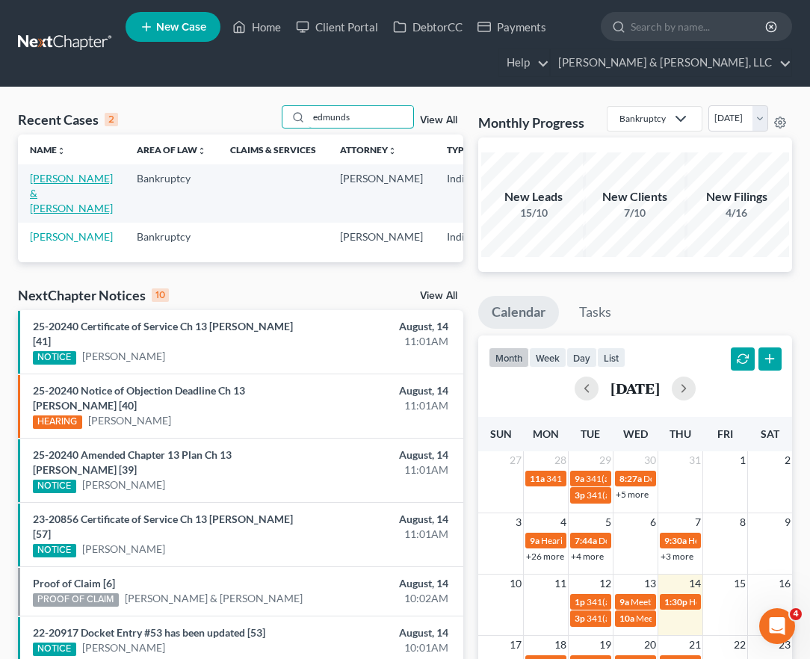
type input "edmunds"
click at [47, 208] on link "[PERSON_NAME] & [PERSON_NAME]" at bounding box center [71, 193] width 83 height 43
select select "6"
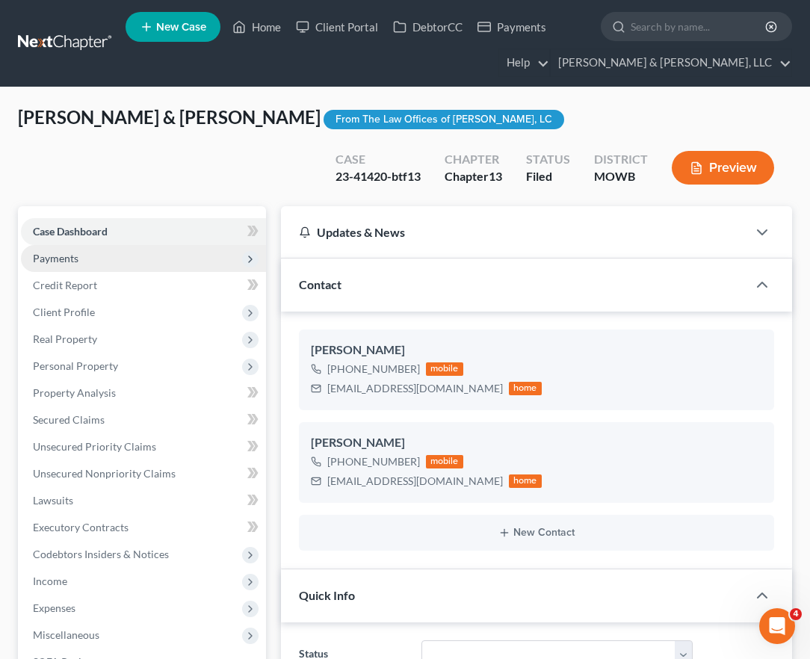
scroll to position [329, 0]
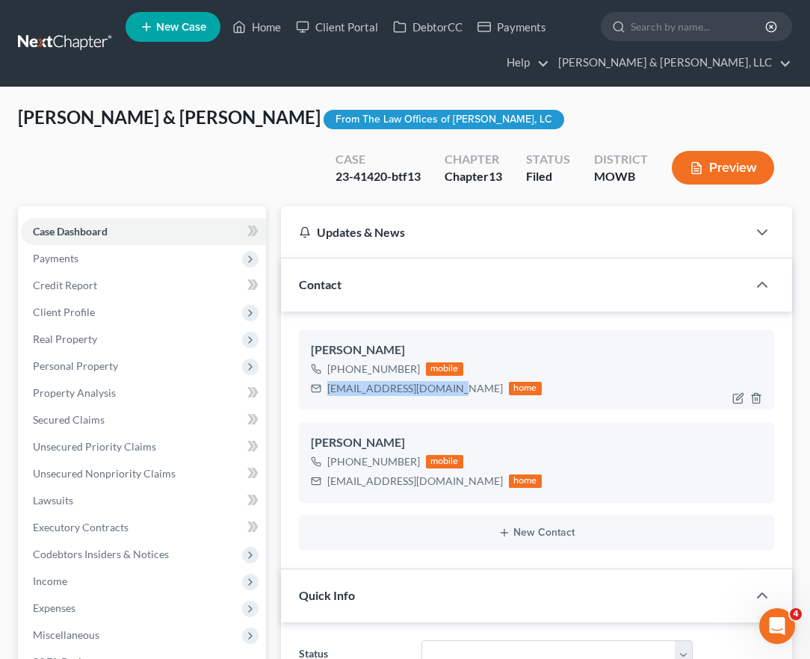
drag, startPoint x: 454, startPoint y: 389, endPoint x: 364, endPoint y: 387, distance: 90.5
click at [327, 393] on div "[EMAIL_ADDRESS][DOMAIN_NAME]" at bounding box center [415, 388] width 176 height 15
drag, startPoint x: 445, startPoint y: 481, endPoint x: 297, endPoint y: 481, distance: 148.7
click at [297, 481] on div "[PERSON_NAME] [PHONE_NUMBER] mobile [EMAIL_ADDRESS][DOMAIN_NAME] home [PERSON_N…" at bounding box center [536, 441] width 511 height 259
drag, startPoint x: 256, startPoint y: 29, endPoint x: 362, endPoint y: 169, distance: 175.5
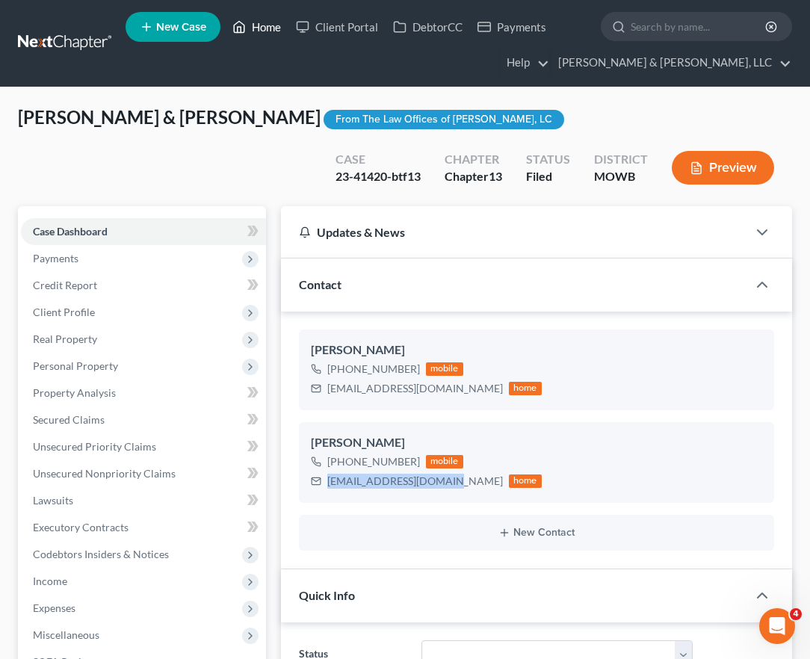
click at [256, 29] on link "Home" at bounding box center [257, 26] width 64 height 27
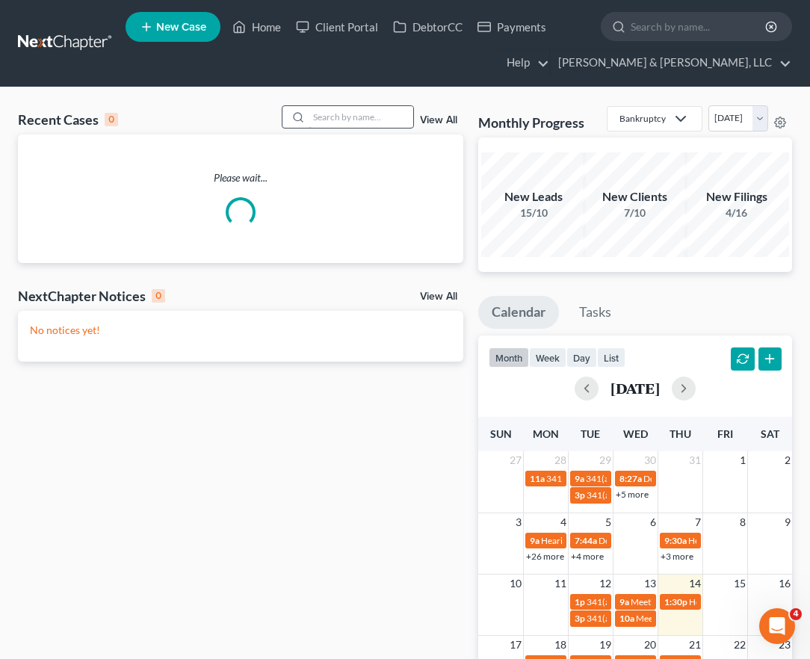
click at [341, 119] on input "search" at bounding box center [361, 117] width 105 height 22
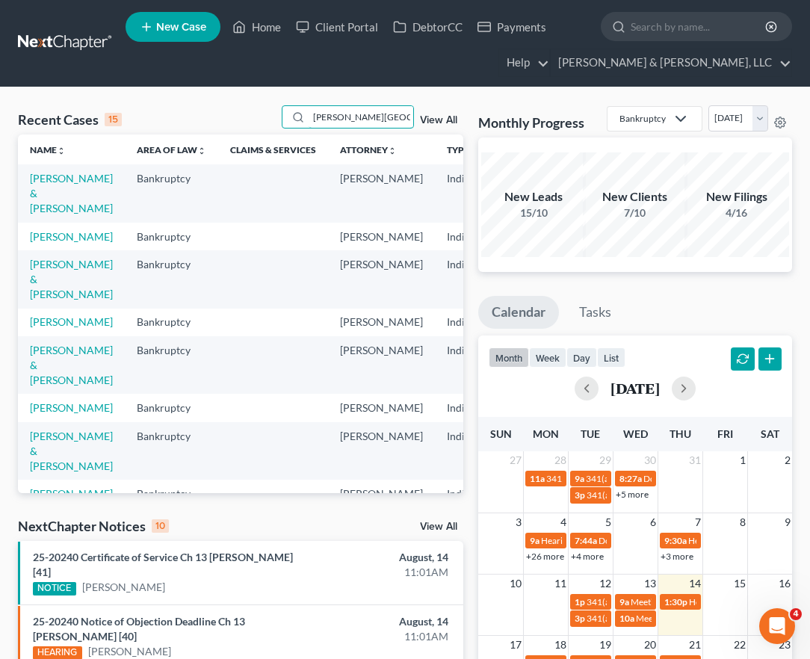
type input "[PERSON_NAME][GEOGRAPHIC_DATA]"
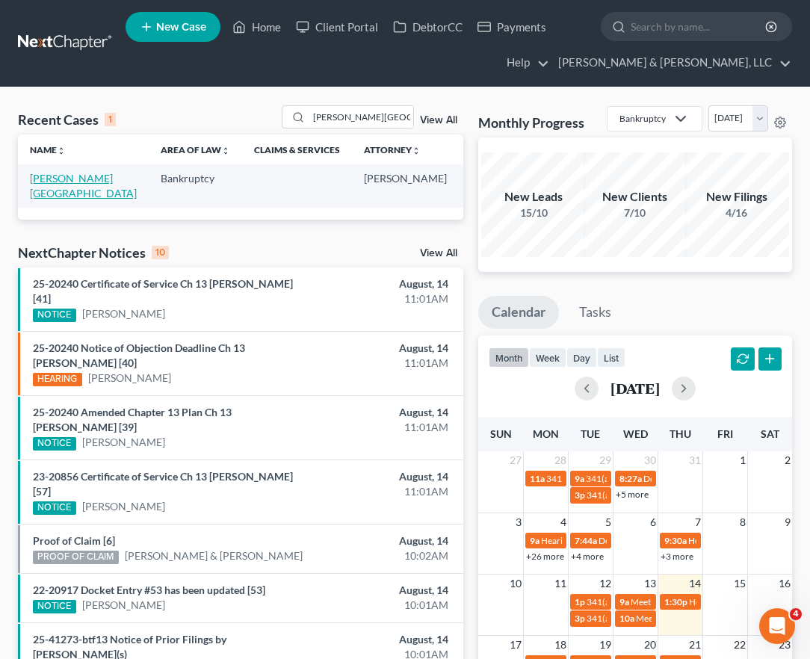
click at [48, 179] on link "[PERSON_NAME][GEOGRAPHIC_DATA]" at bounding box center [83, 186] width 107 height 28
select select "2"
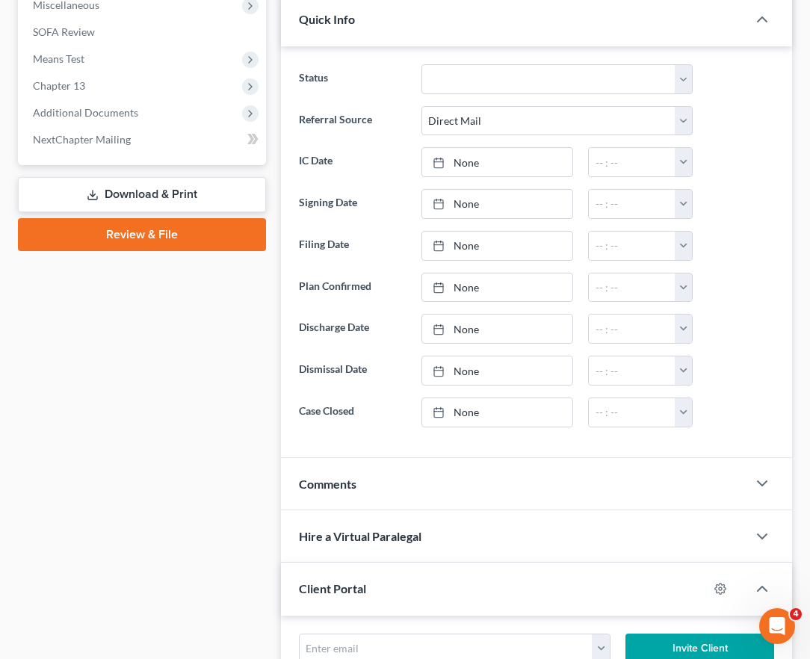
scroll to position [598, 0]
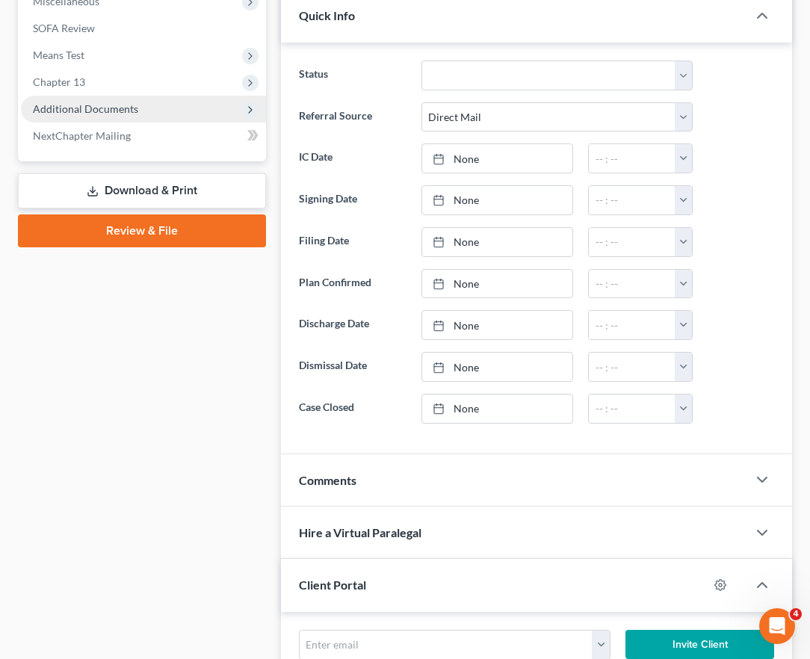
click at [87, 101] on span "Additional Documents" at bounding box center [143, 109] width 245 height 27
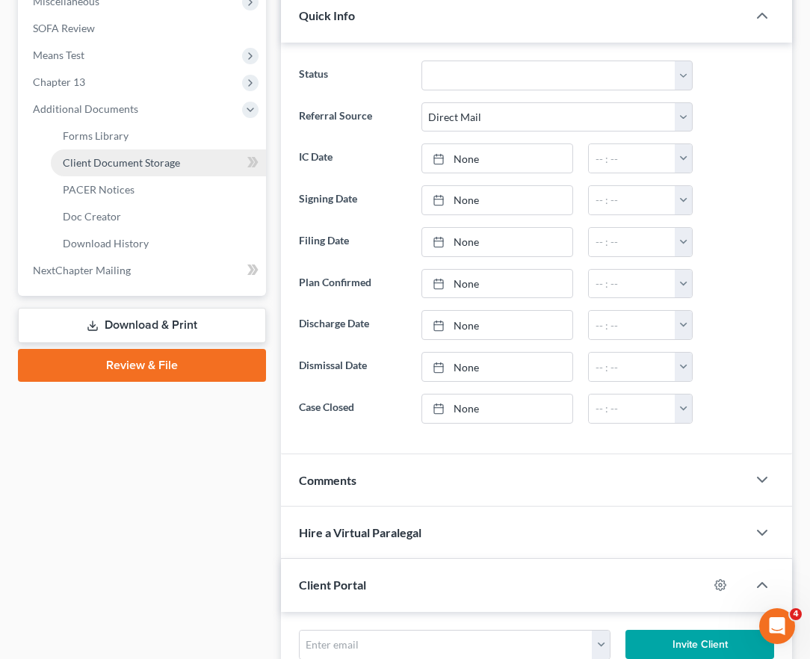
click at [108, 166] on span "Client Document Storage" at bounding box center [121, 162] width 117 height 13
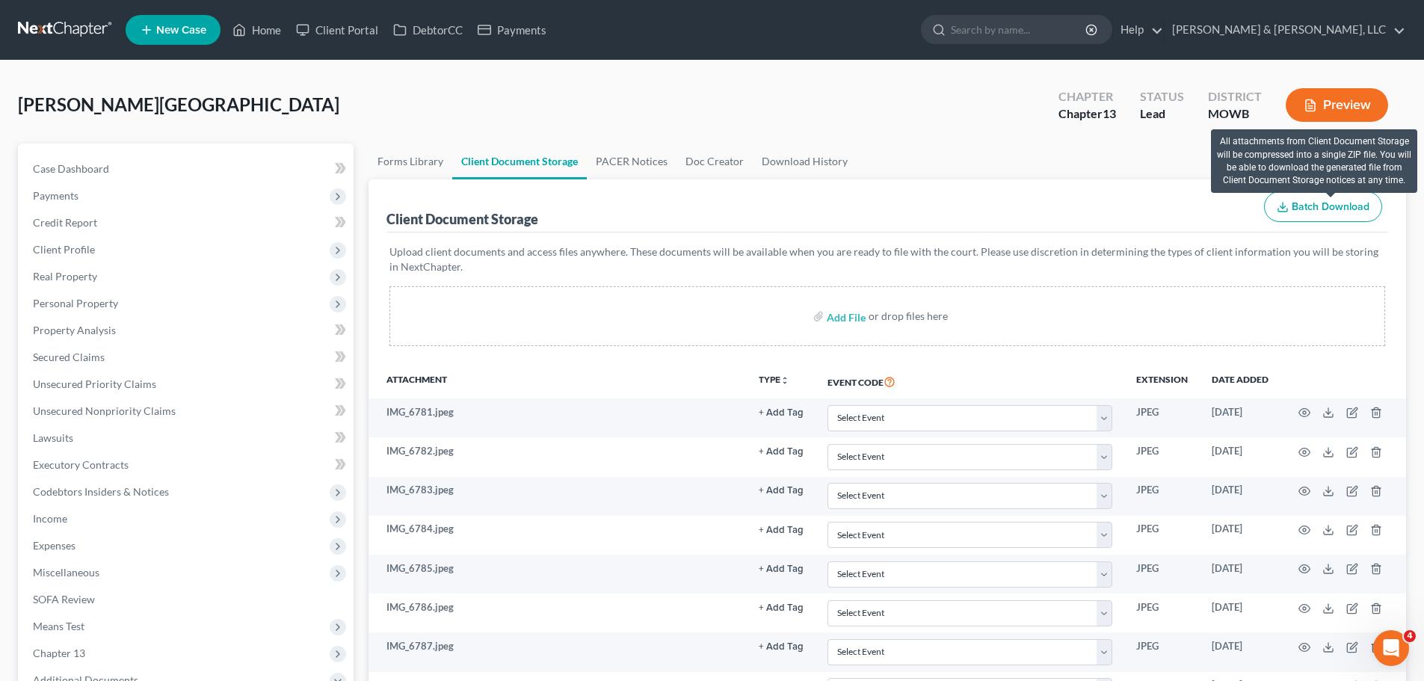
click at [821, 200] on span "Batch Download" at bounding box center [1330, 206] width 78 height 13
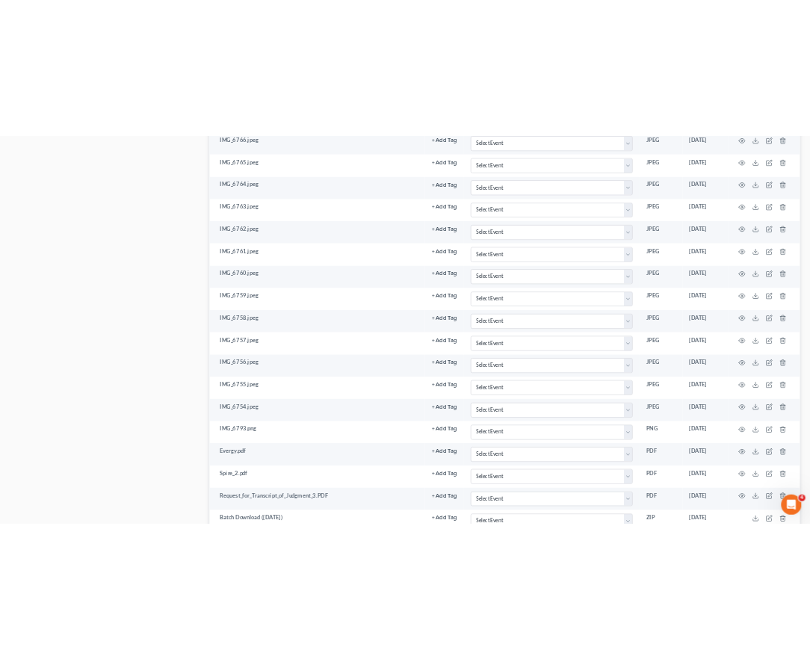
scroll to position [1630, 0]
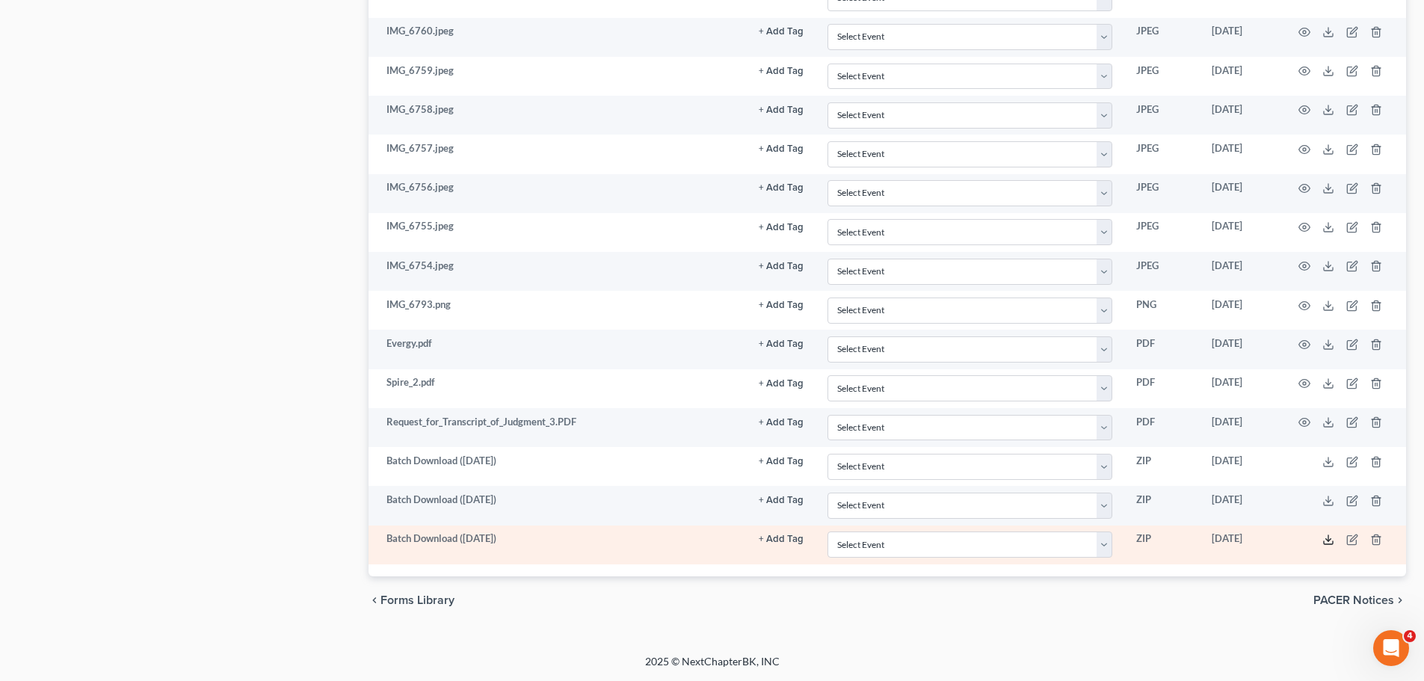
click at [821, 540] on icon at bounding box center [1328, 540] width 12 height 12
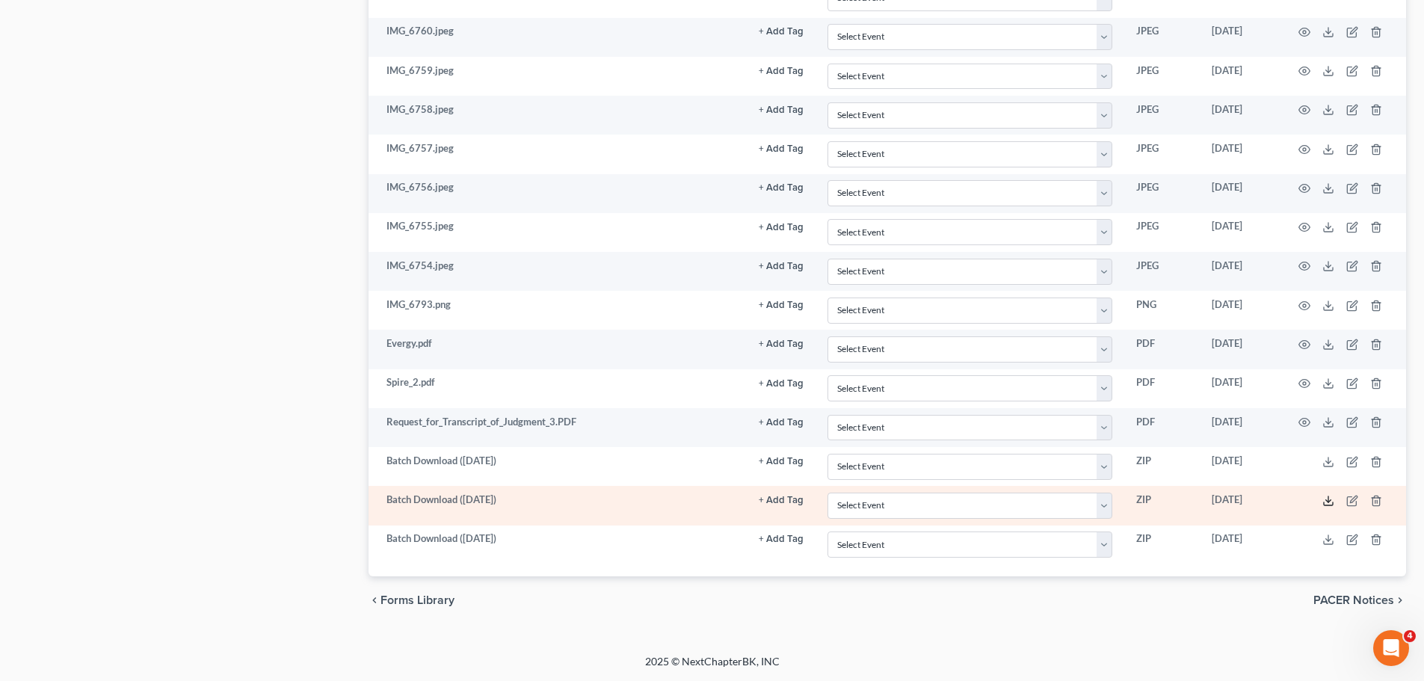
click at [821, 502] on icon at bounding box center [1328, 501] width 12 height 12
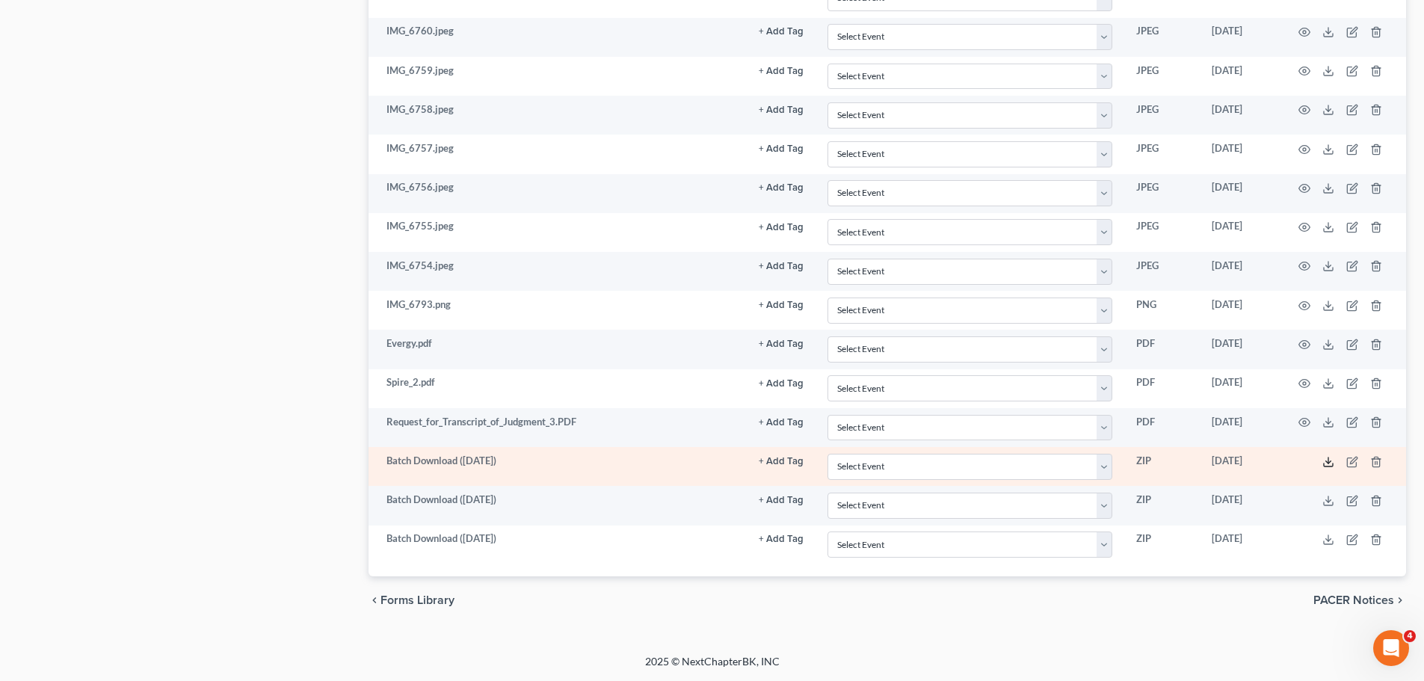
click at [821, 460] on line at bounding box center [1328, 460] width 0 height 6
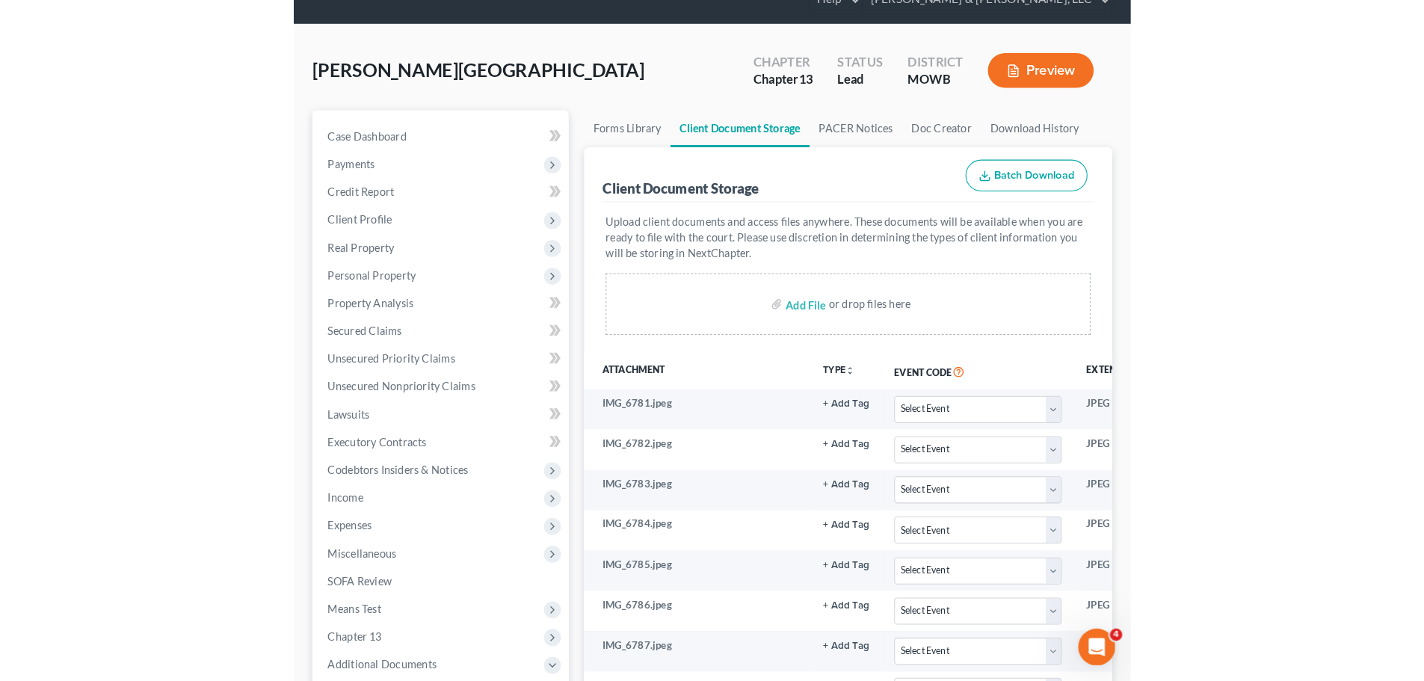
scroll to position [0, 0]
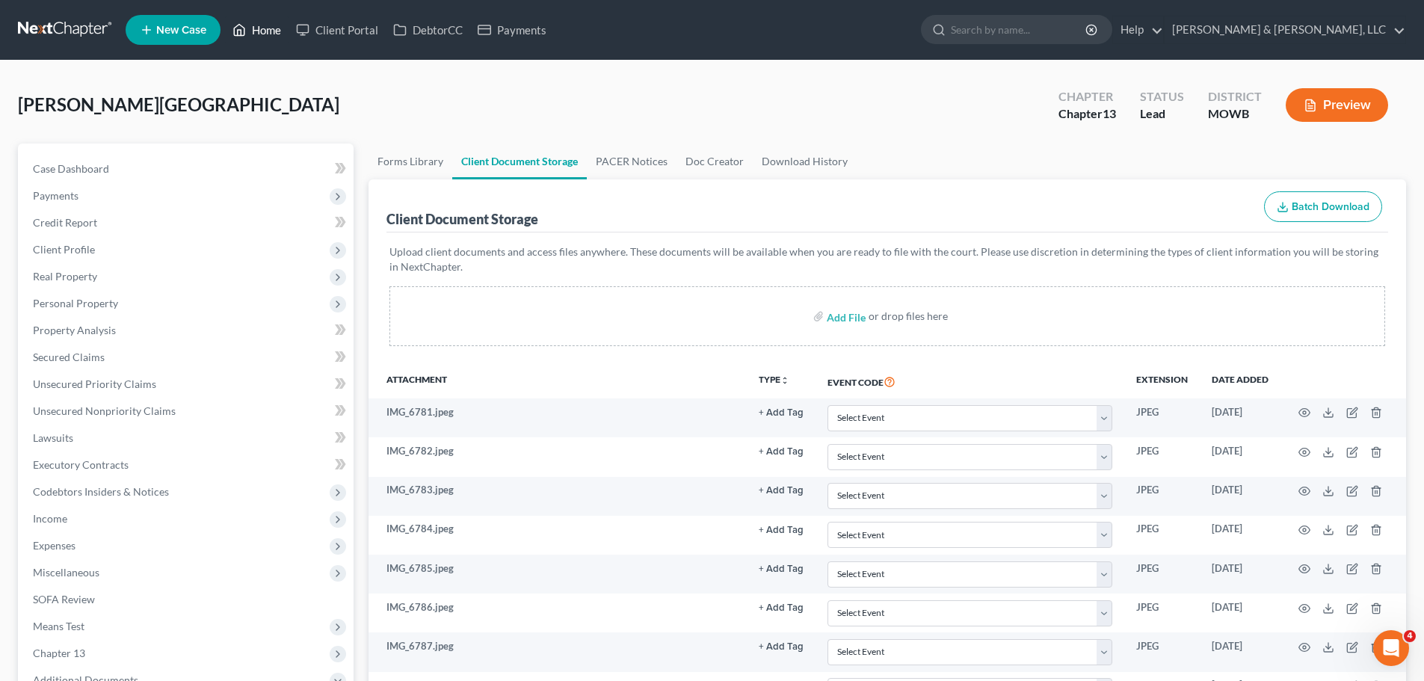
click at [277, 30] on link "Home" at bounding box center [257, 29] width 64 height 27
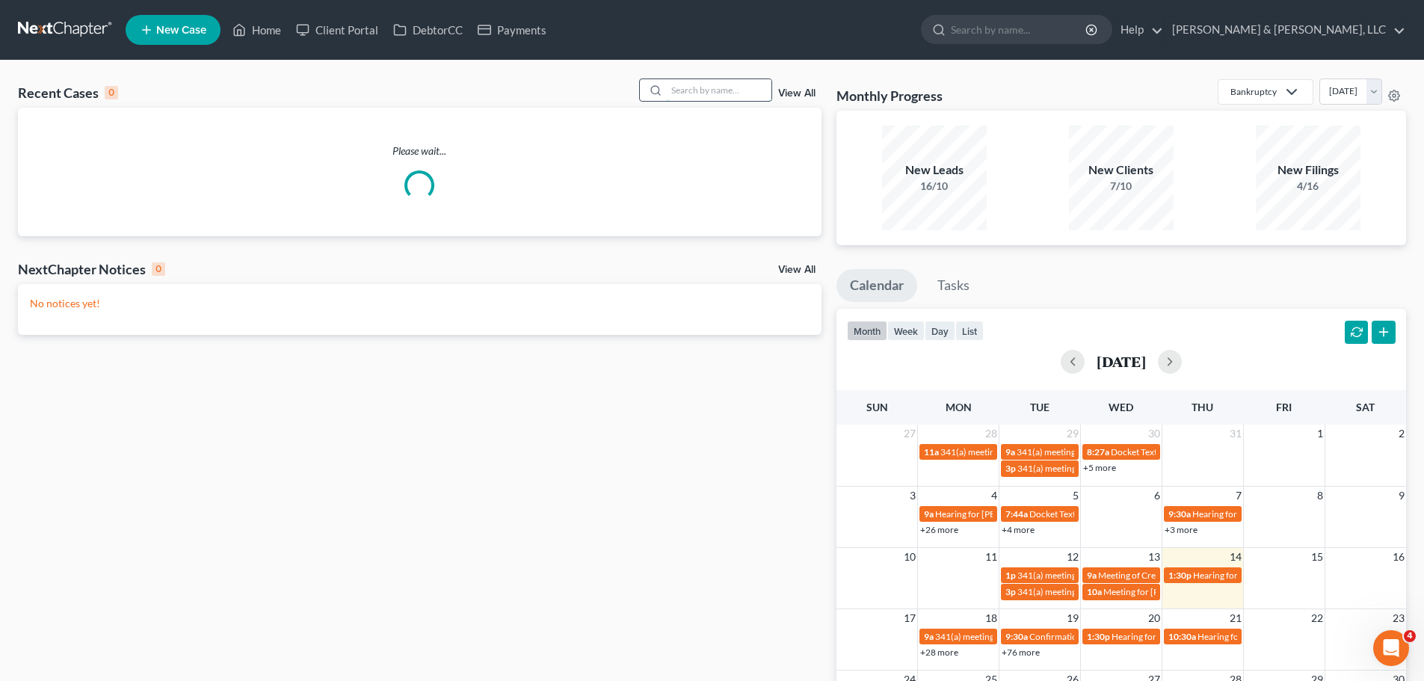
click at [690, 90] on input "search" at bounding box center [719, 90] width 105 height 22
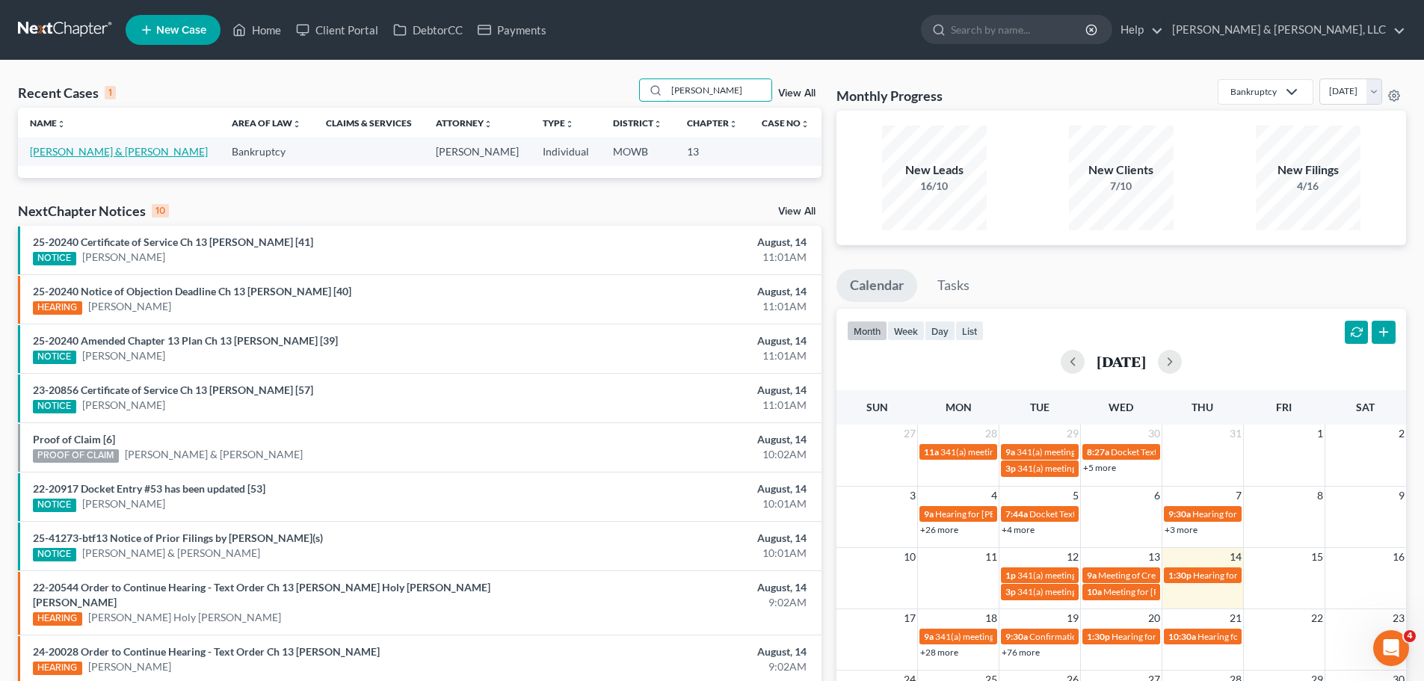
type input "[PERSON_NAME]"
click at [78, 148] on link "[PERSON_NAME] & [PERSON_NAME]" at bounding box center [119, 151] width 178 height 13
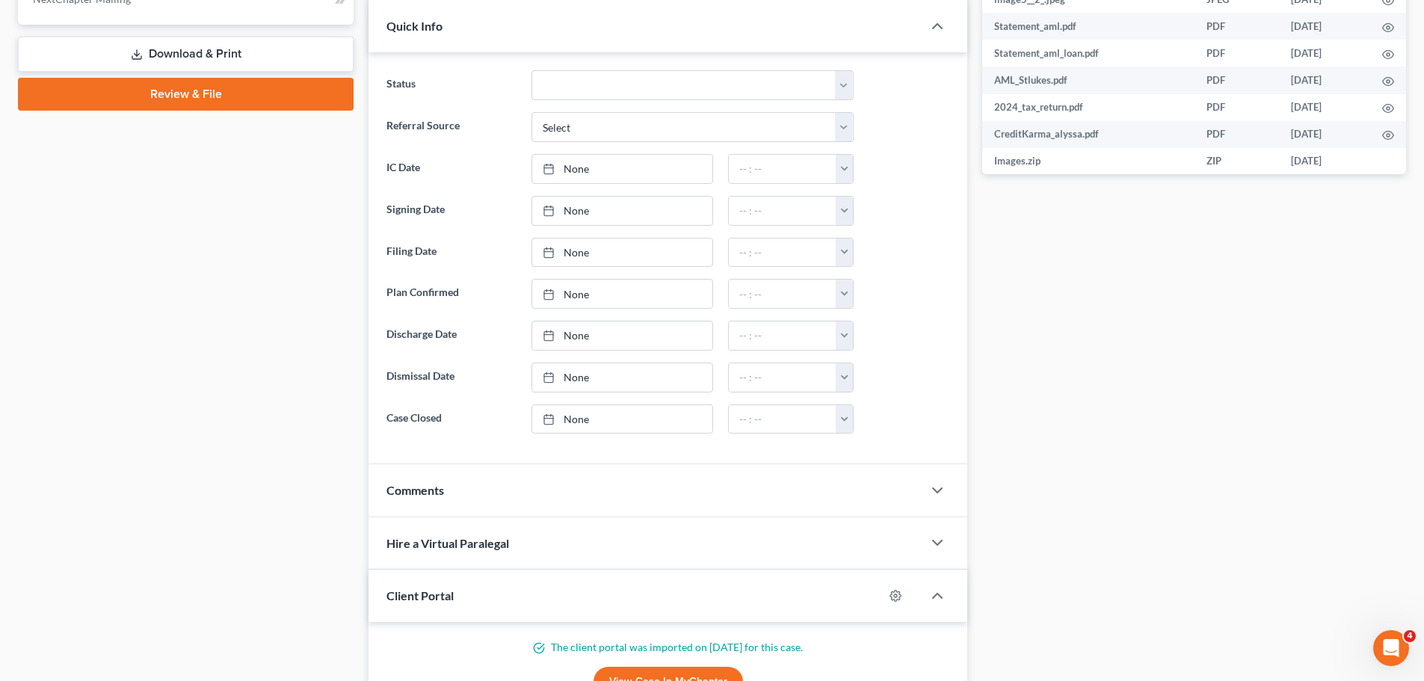
scroll to position [523, 0]
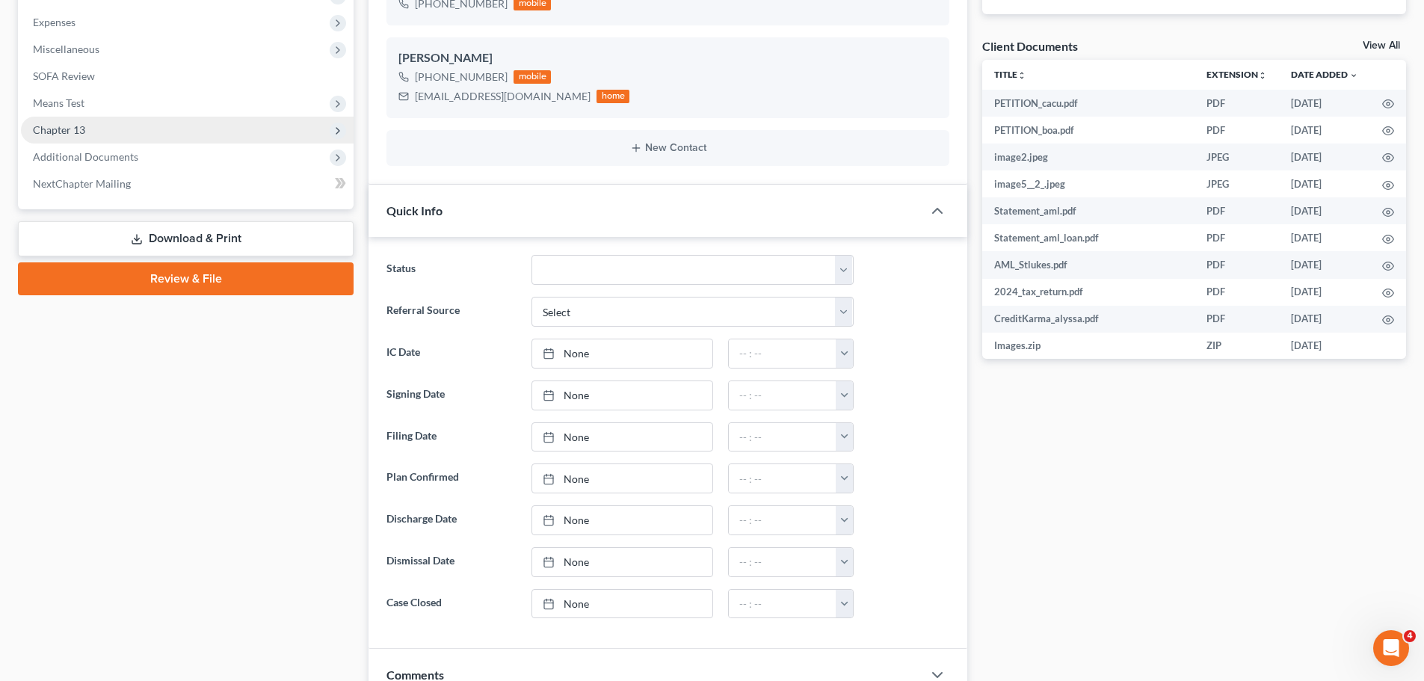
click at [109, 141] on span "Chapter 13" at bounding box center [187, 130] width 333 height 27
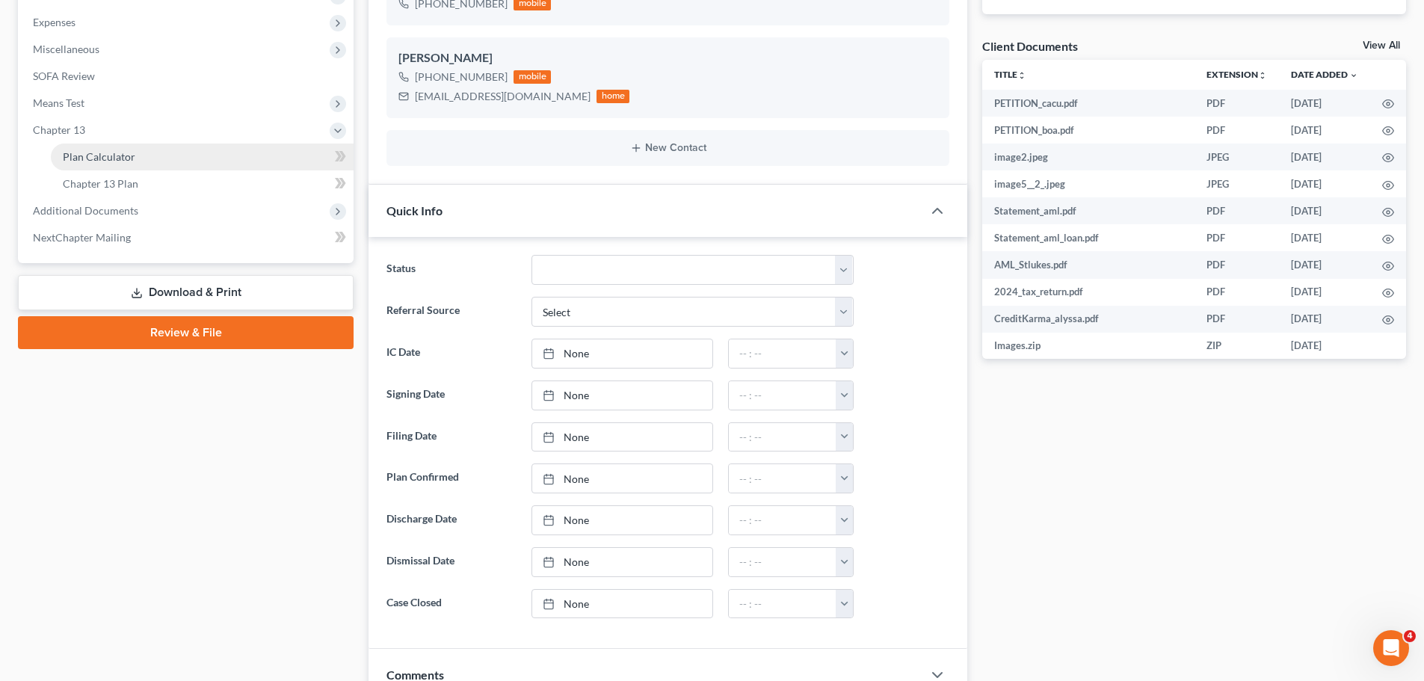
click at [111, 149] on link "Plan Calculator" at bounding box center [202, 156] width 303 height 27
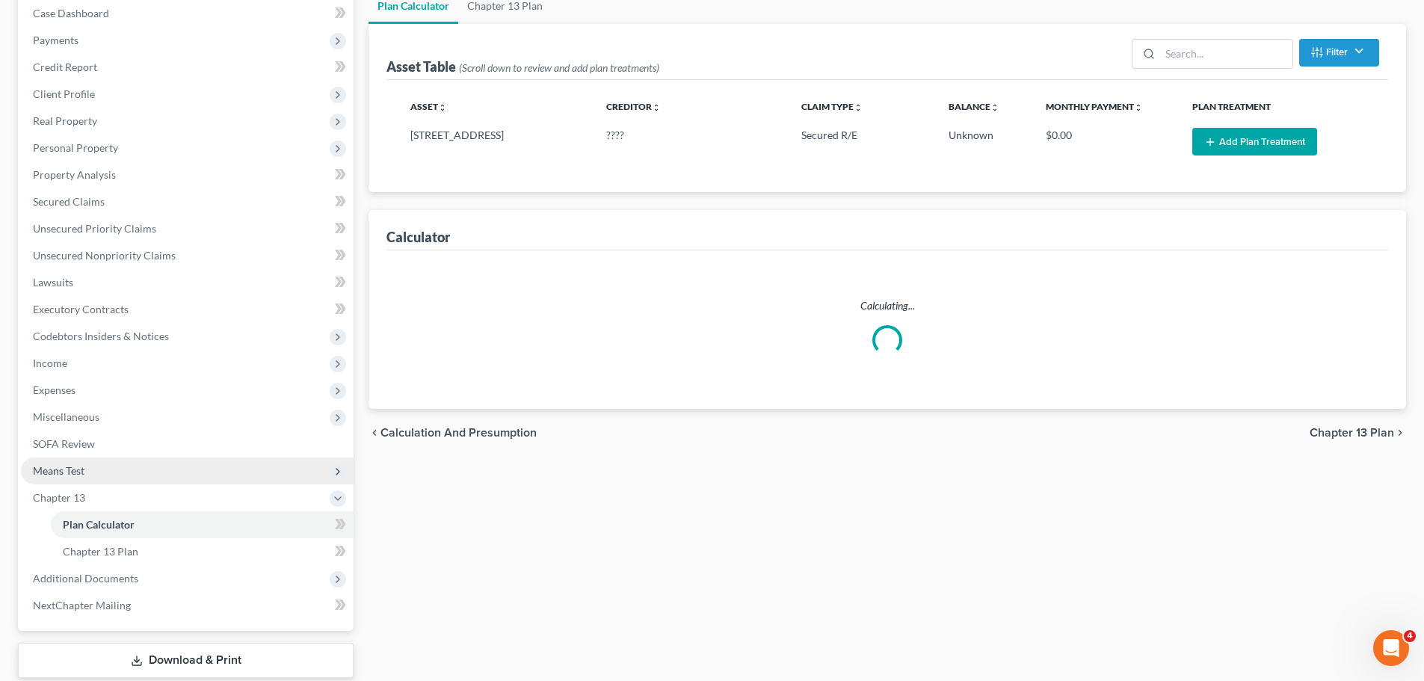
scroll to position [248, 0]
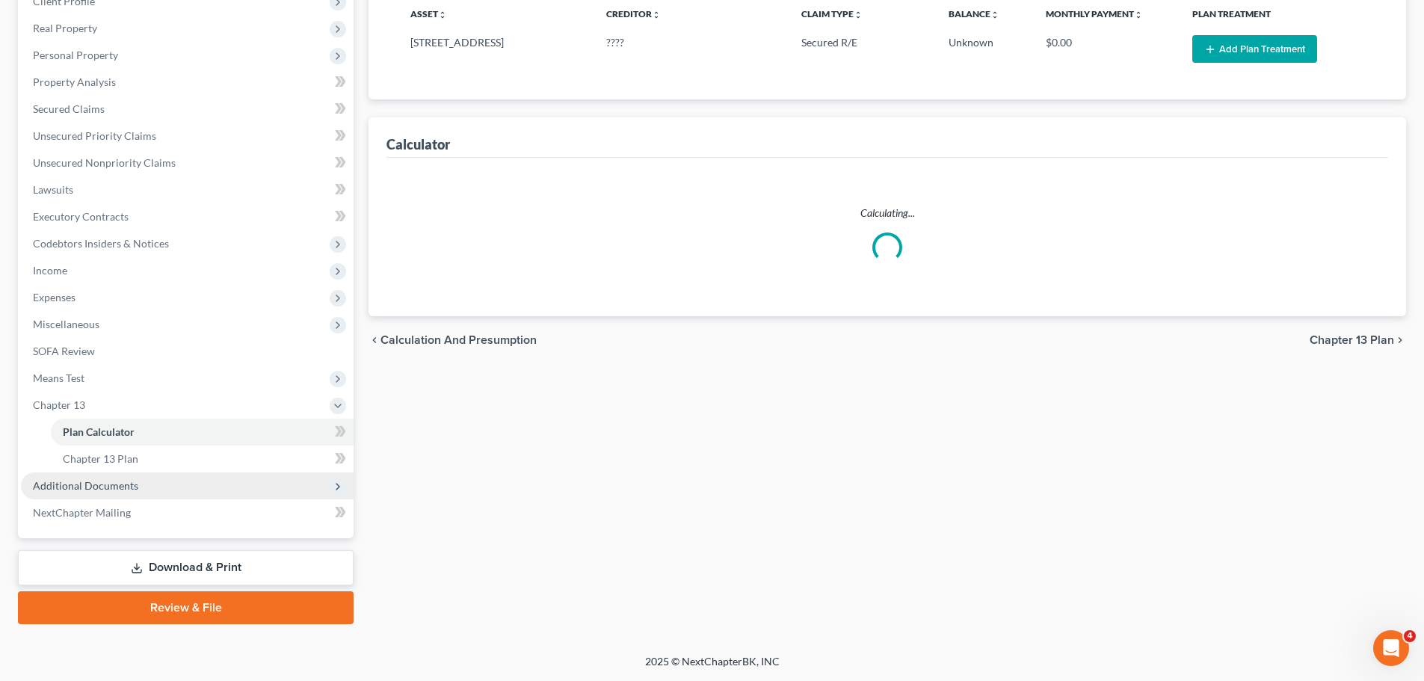
click at [103, 479] on span "Additional Documents" at bounding box center [85, 485] width 105 height 13
select select "59"
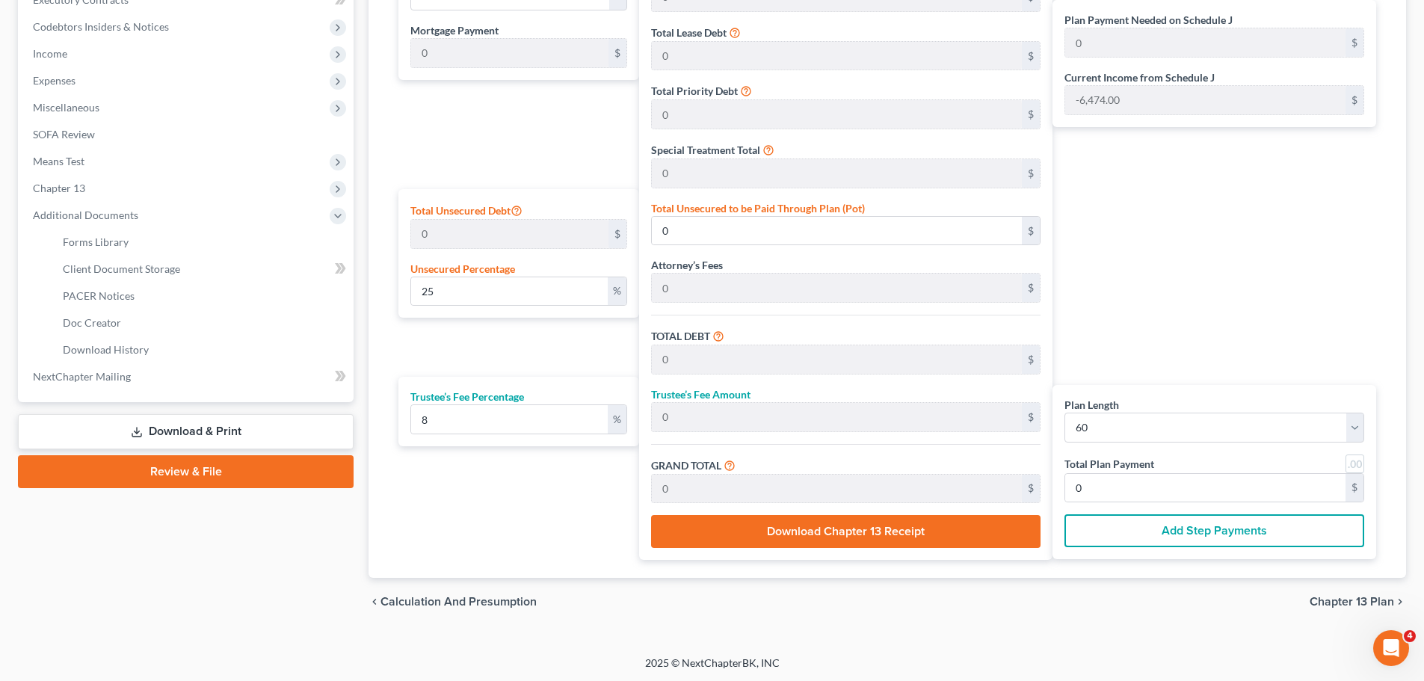
scroll to position [466, 0]
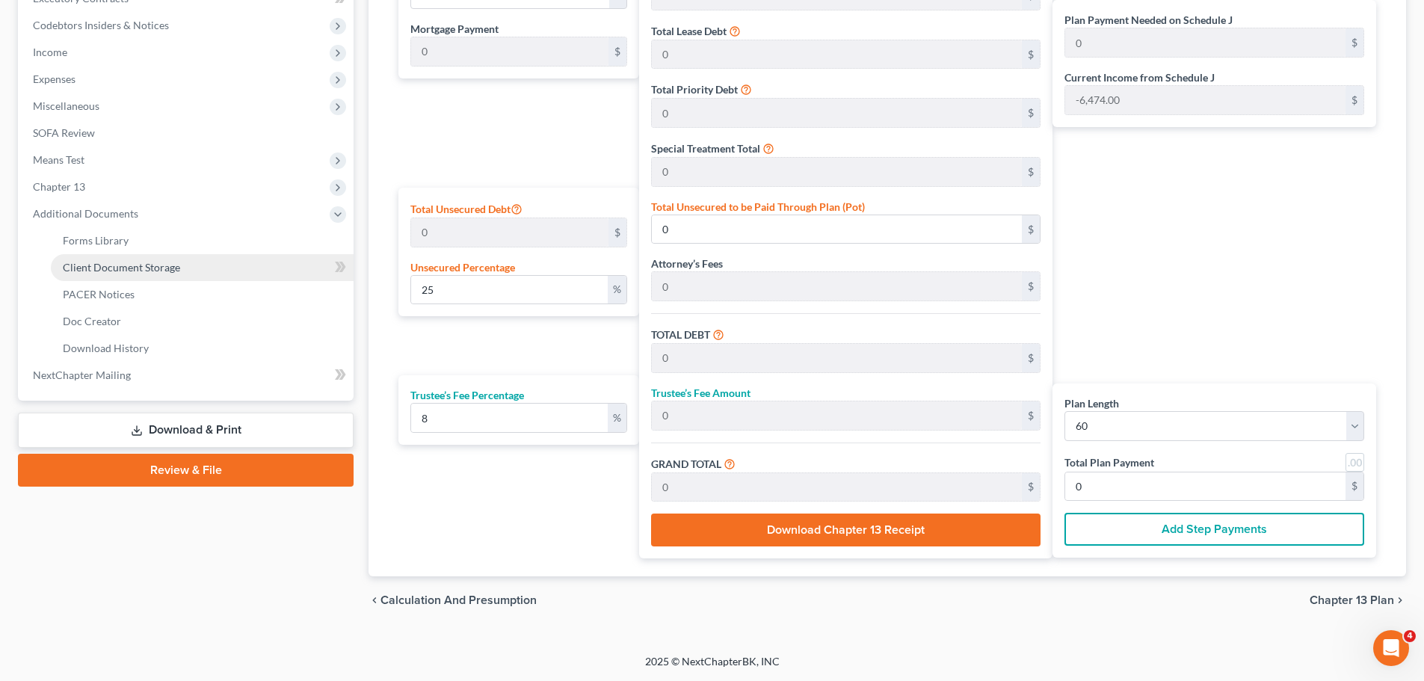
click at [147, 266] on span "Client Document Storage" at bounding box center [121, 267] width 117 height 13
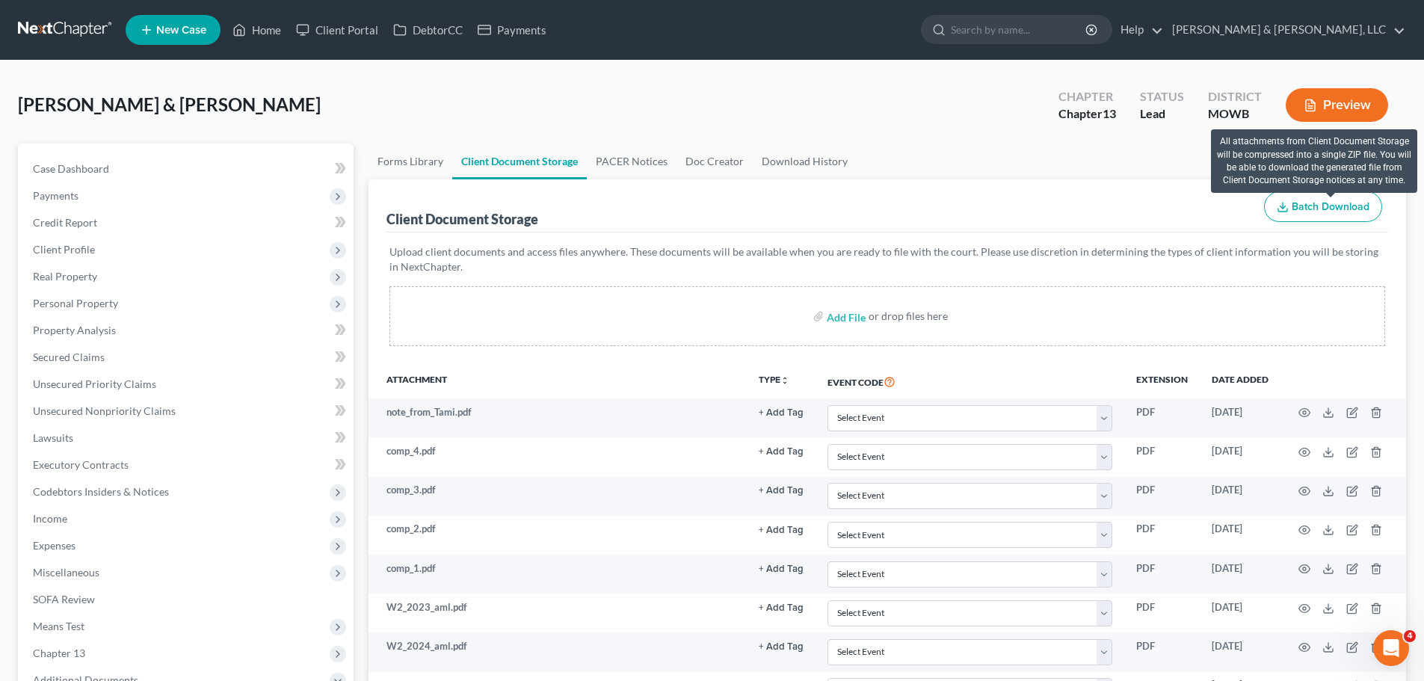
click at [821, 200] on span "Batch Download" at bounding box center [1330, 206] width 78 height 13
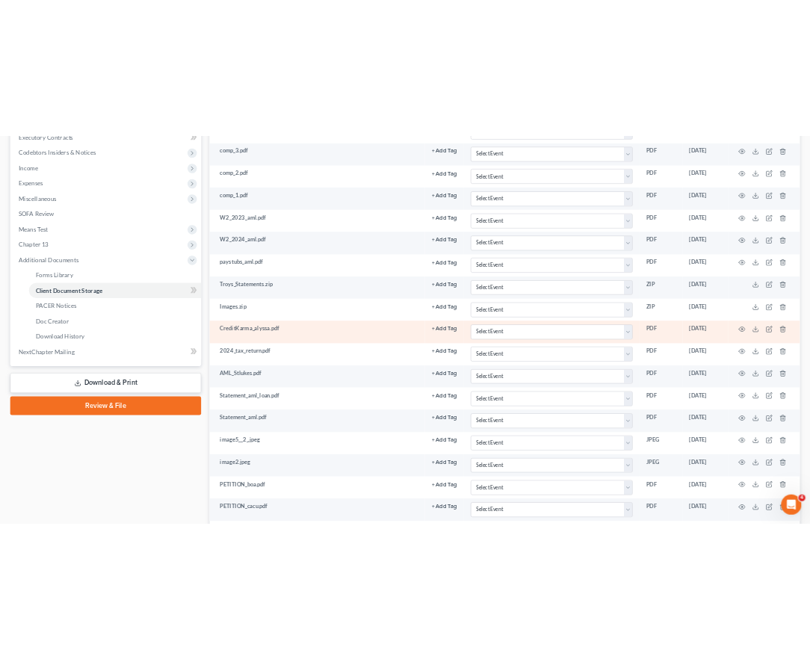
scroll to position [575, 0]
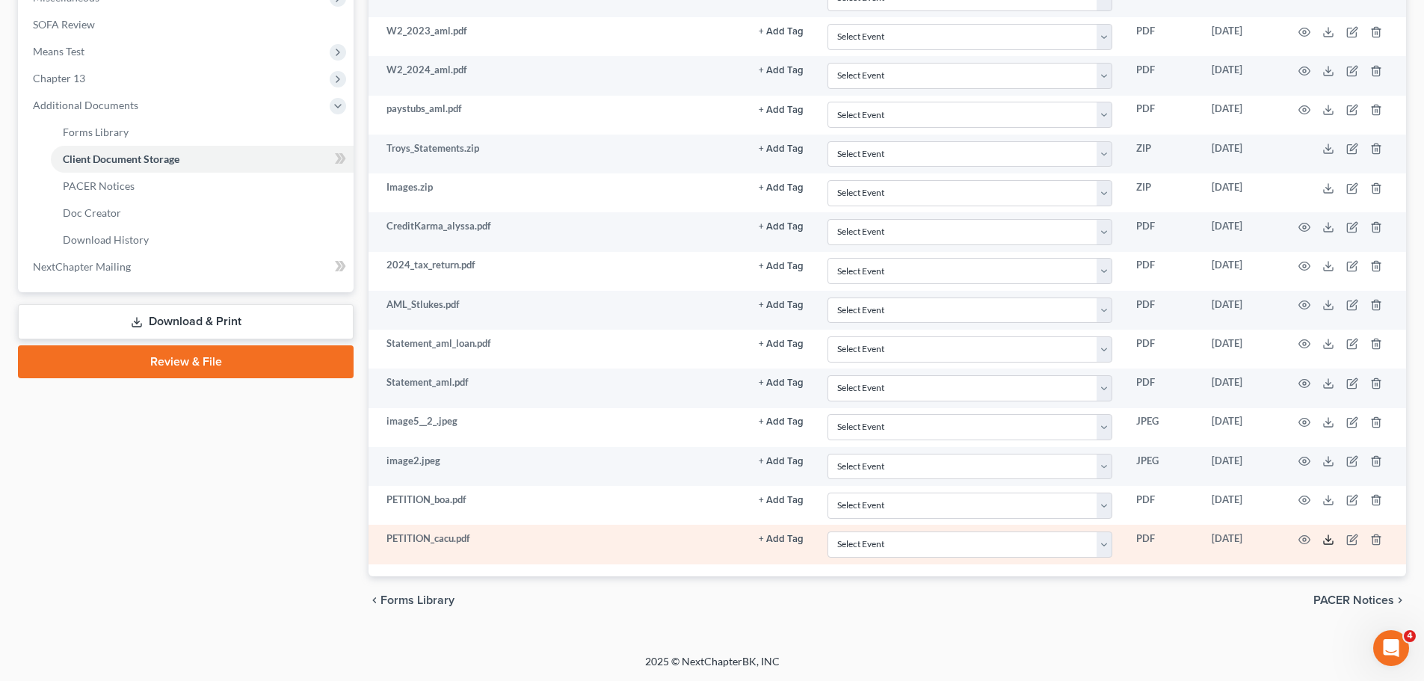
click at [821, 537] on icon at bounding box center [1328, 540] width 12 height 12
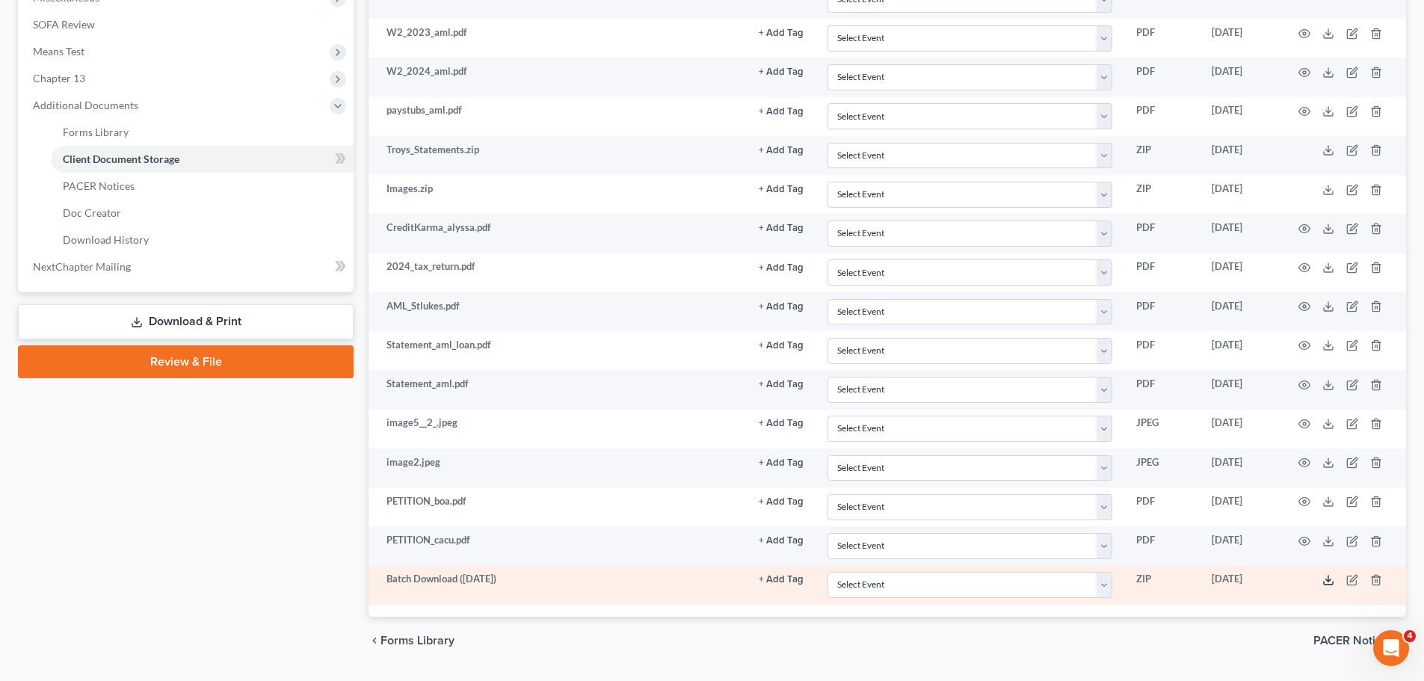
click at [821, 581] on icon at bounding box center [1328, 580] width 12 height 12
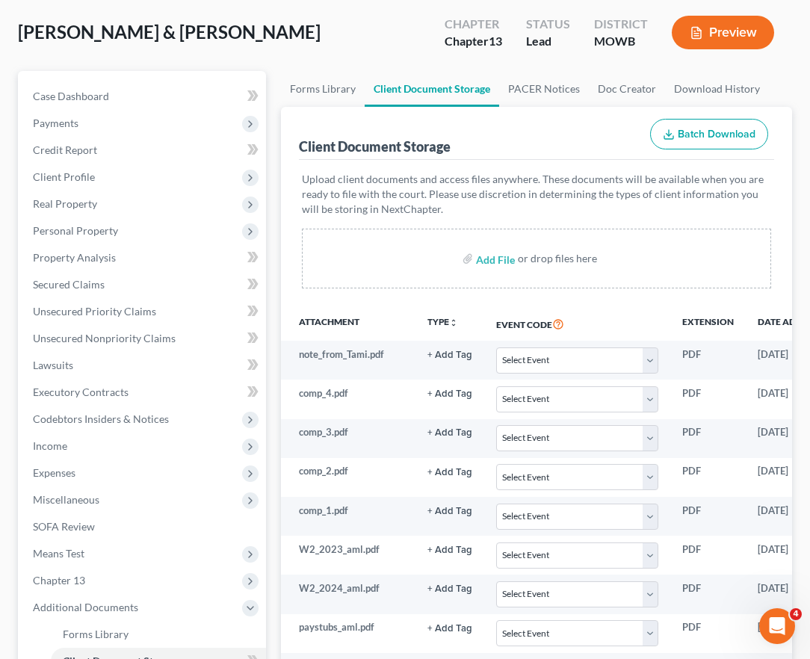
scroll to position [0, 0]
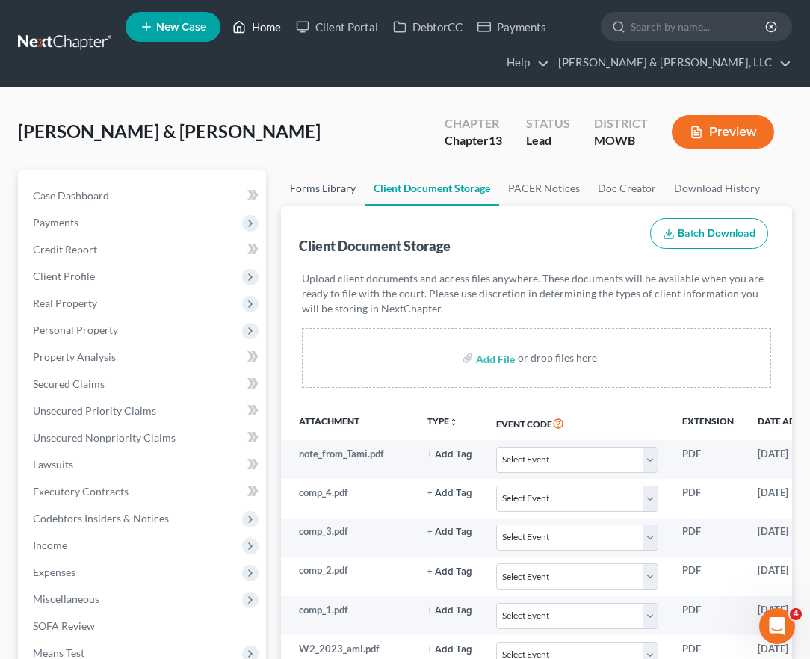
drag, startPoint x: 235, startPoint y: 25, endPoint x: 356, endPoint y: 191, distance: 205.4
click at [235, 25] on icon at bounding box center [240, 27] width 10 height 11
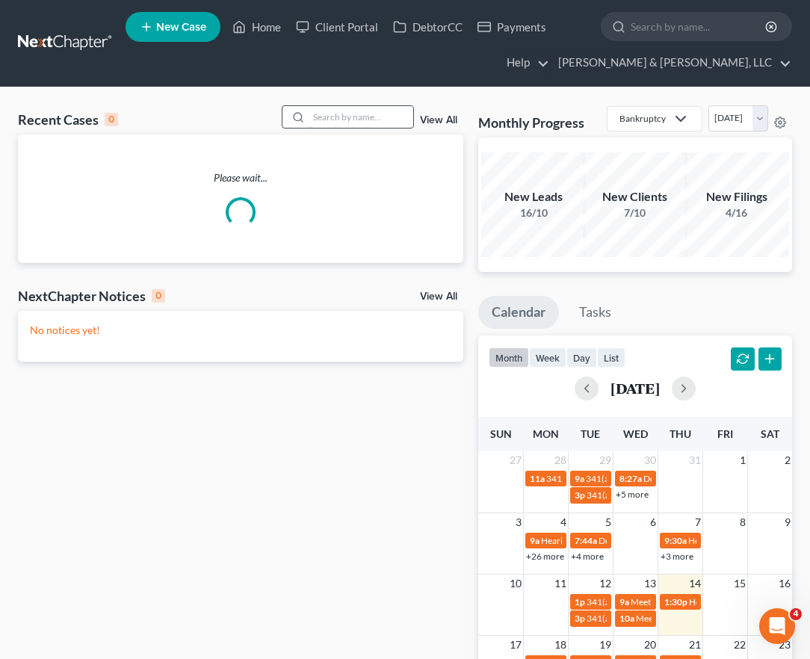
click at [356, 117] on input "search" at bounding box center [361, 117] width 105 height 22
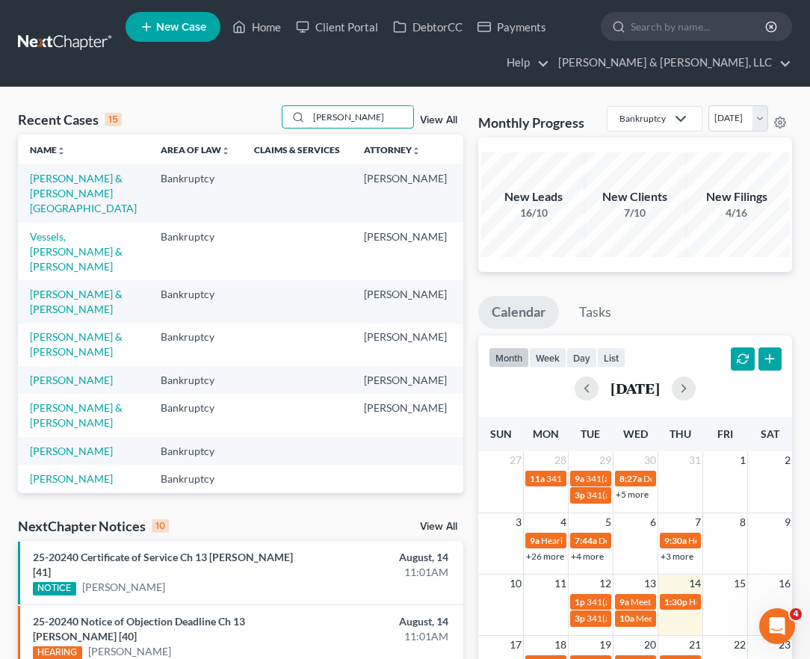
type input "[PERSON_NAME]"
click at [69, 200] on td "[PERSON_NAME] & [PERSON_NAME][GEOGRAPHIC_DATA]" at bounding box center [83, 193] width 131 height 58
click at [64, 203] on link "[PERSON_NAME] & [PERSON_NAME][GEOGRAPHIC_DATA]" at bounding box center [83, 193] width 107 height 43
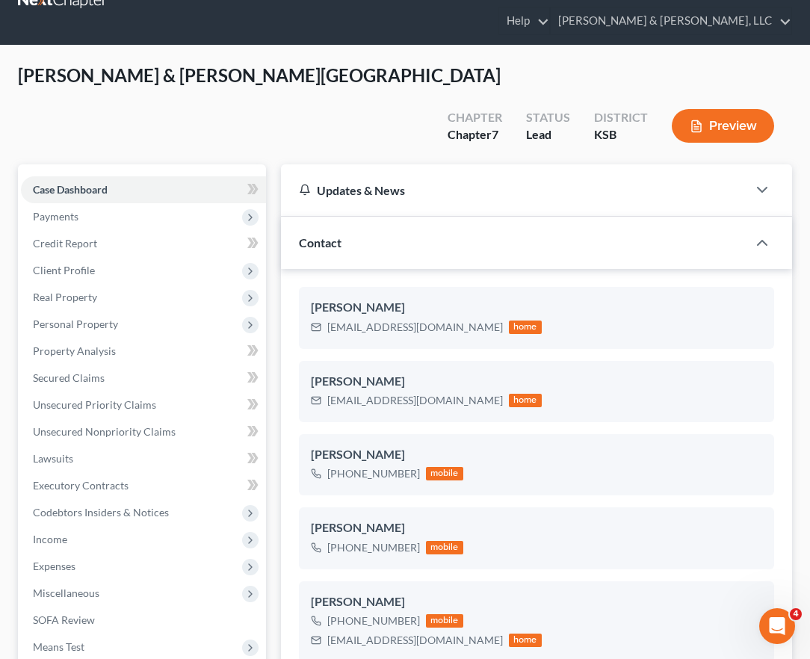
scroll to position [374, 0]
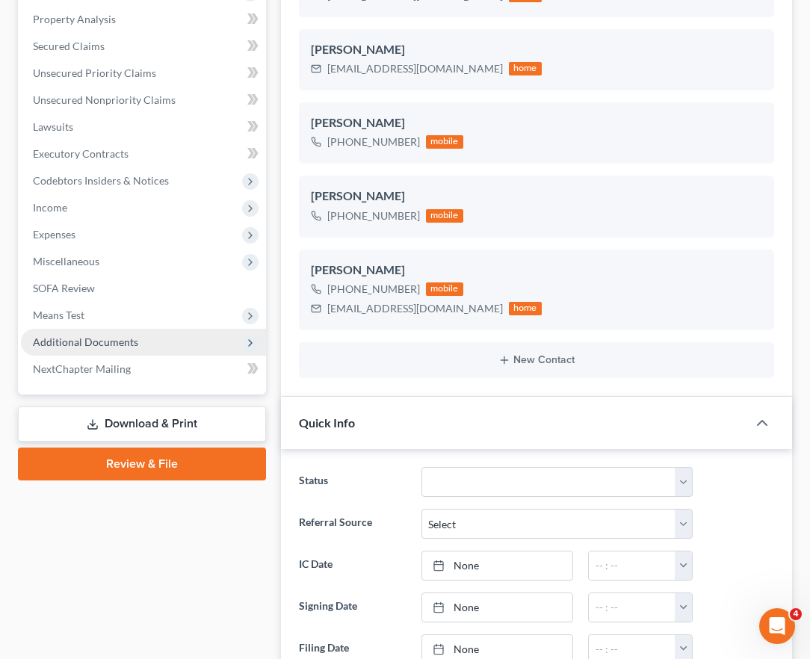
click at [78, 329] on span "Additional Documents" at bounding box center [143, 342] width 245 height 27
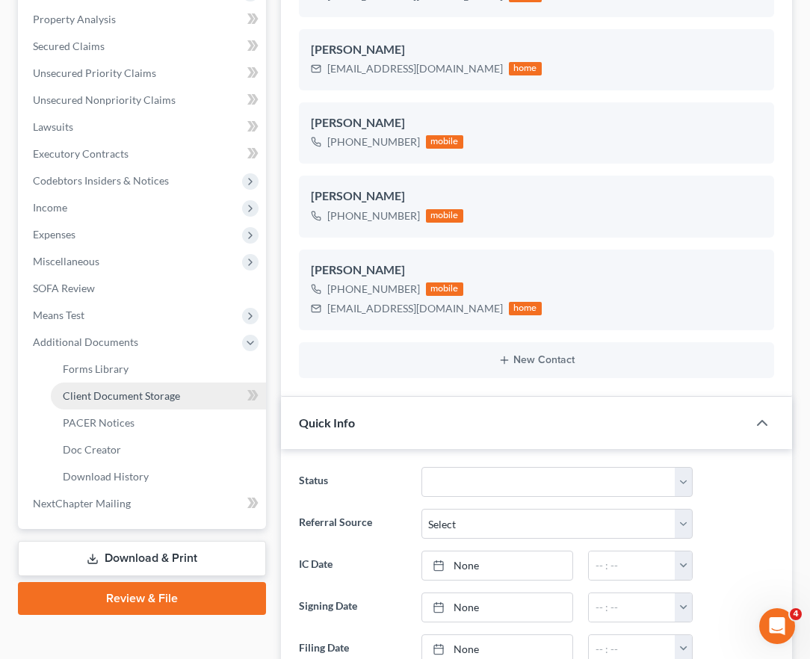
click at [105, 383] on link "Client Document Storage" at bounding box center [158, 396] width 215 height 27
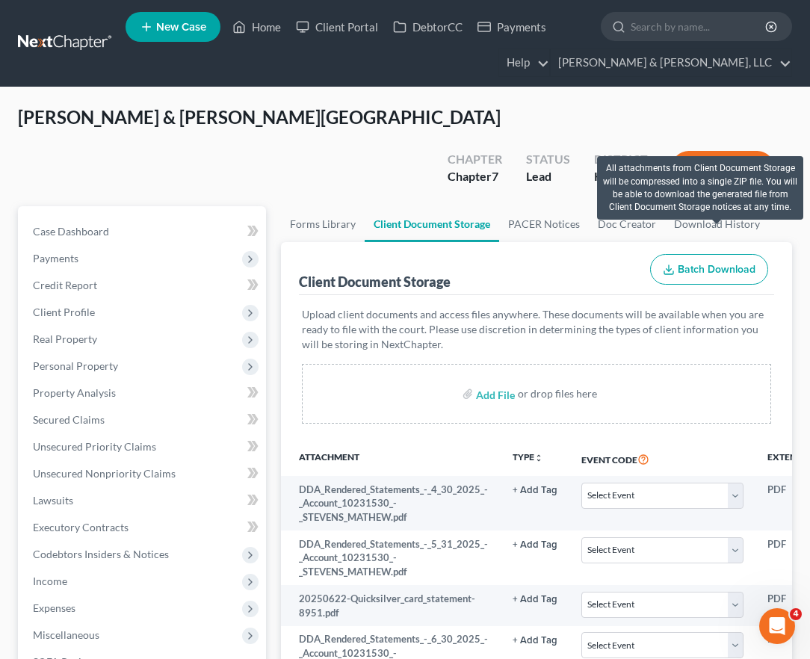
click at [702, 263] on span "Batch Download" at bounding box center [717, 269] width 78 height 13
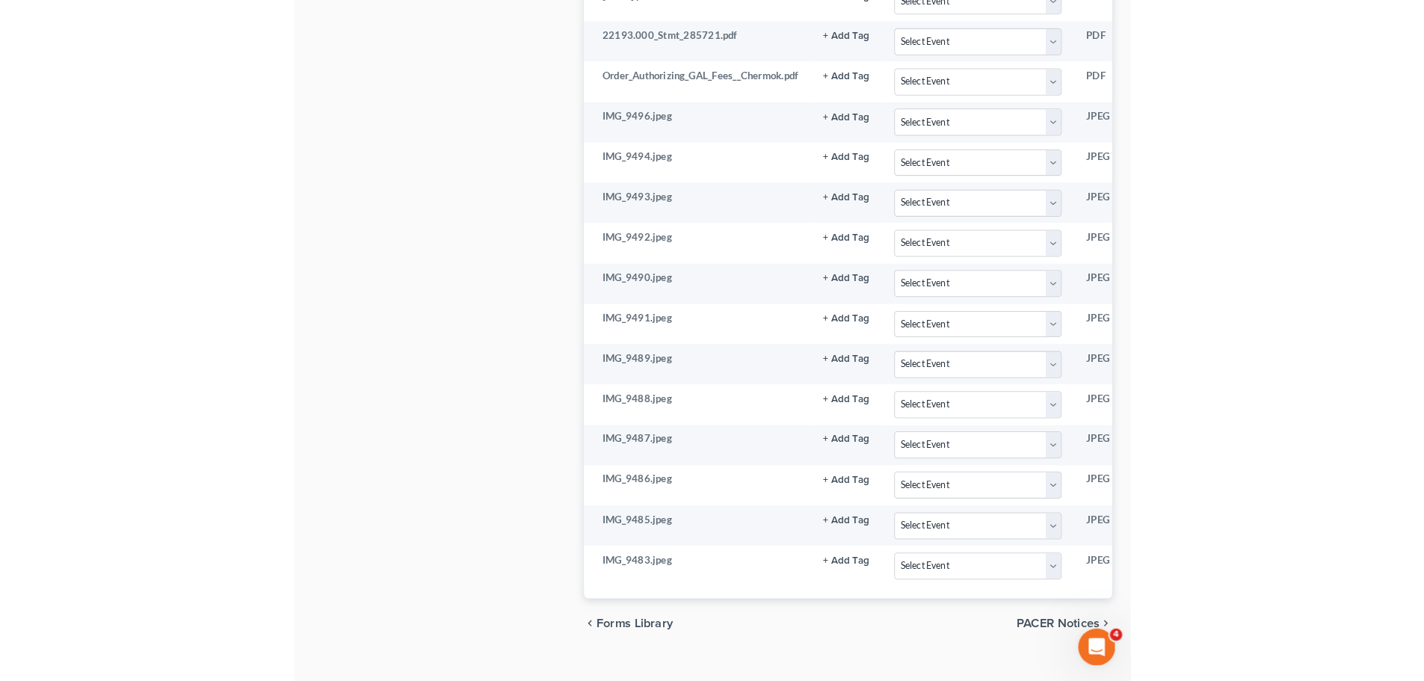
scroll to position [1087, 0]
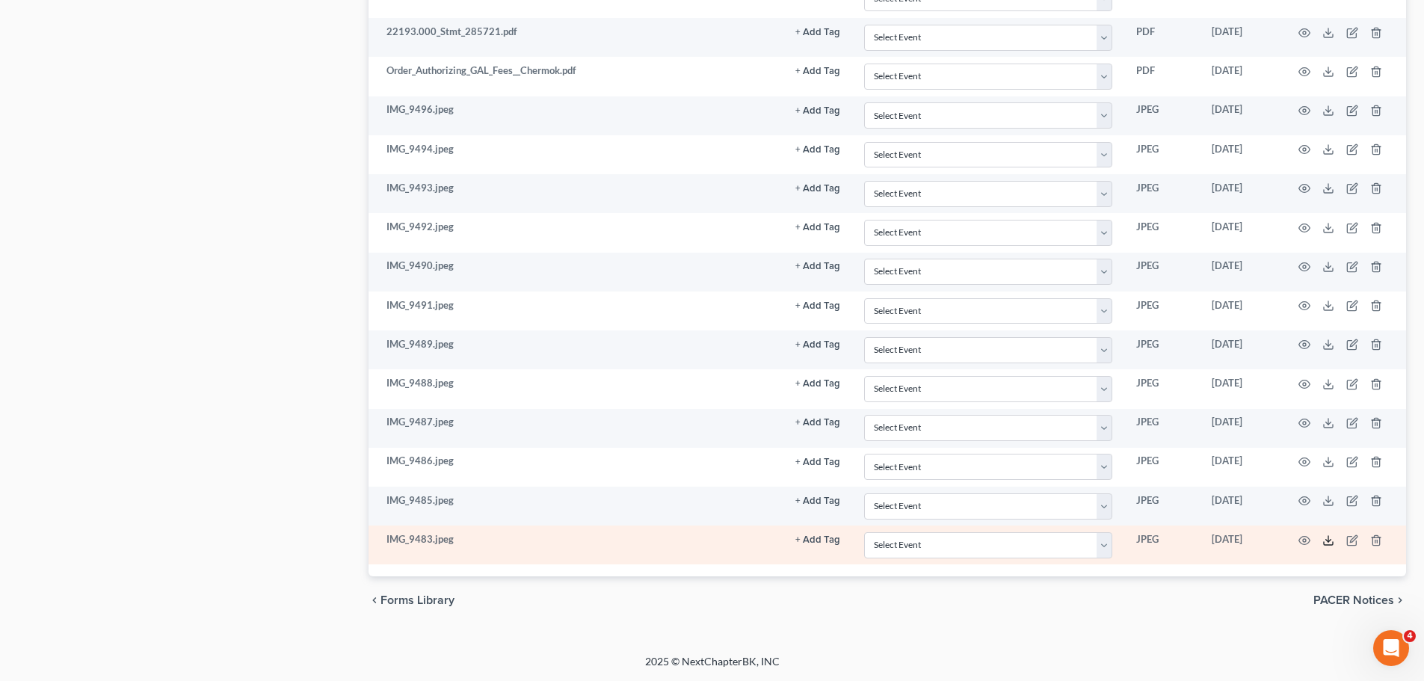
click at [821, 537] on icon at bounding box center [1328, 540] width 12 height 12
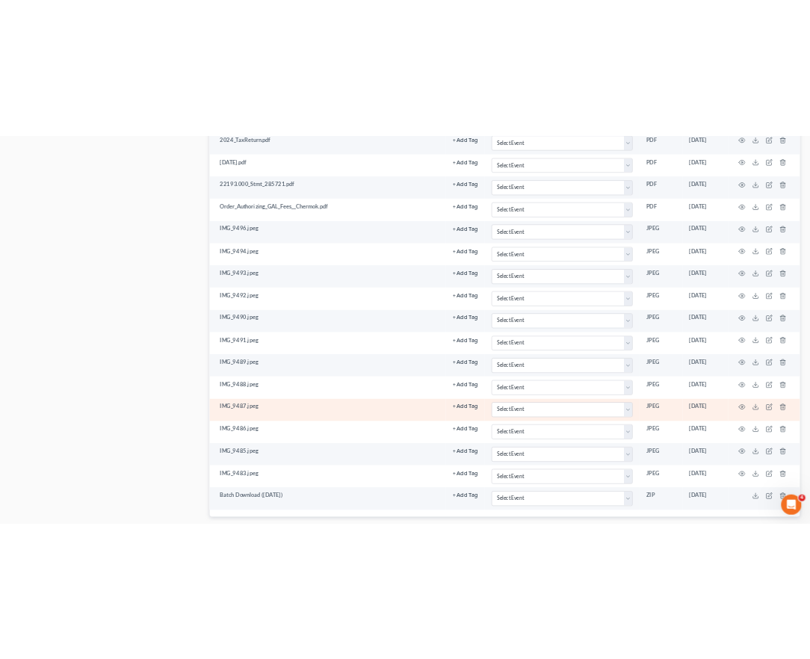
scroll to position [1128, 0]
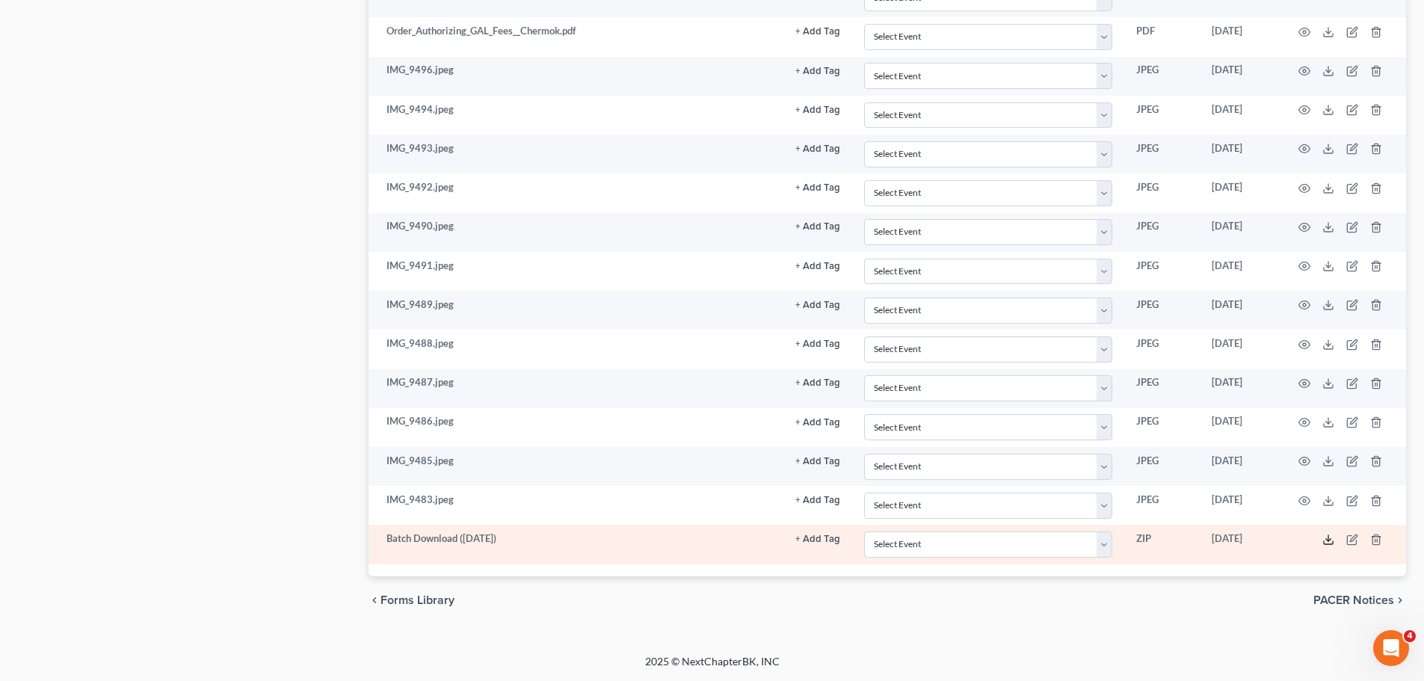
click at [821, 541] on icon at bounding box center [1328, 540] width 12 height 12
